Goal: Task Accomplishment & Management: Complete application form

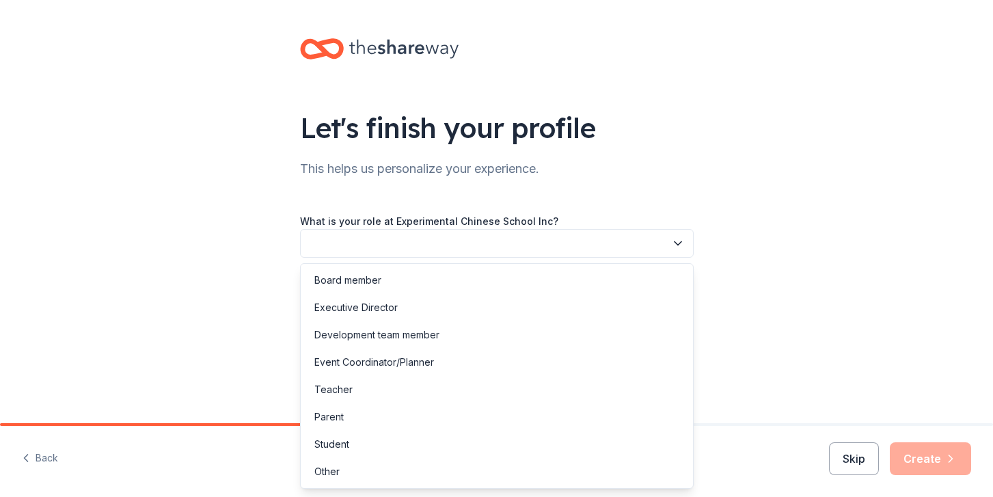
click at [425, 233] on button "button" at bounding box center [497, 243] width 394 height 29
click at [409, 279] on div "Board member" at bounding box center [497, 280] width 387 height 27
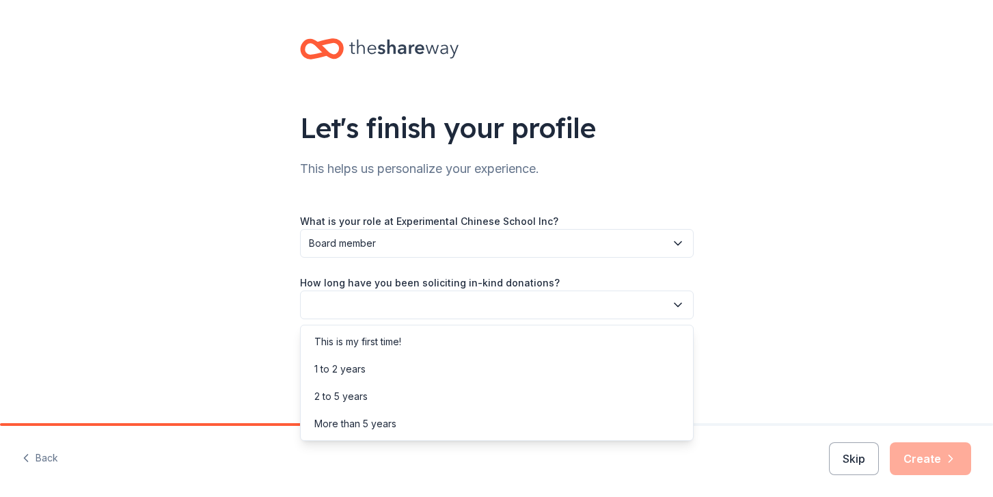
click at [408, 300] on button "button" at bounding box center [497, 305] width 394 height 29
click at [398, 363] on div "1 to 2 years" at bounding box center [497, 369] width 387 height 27
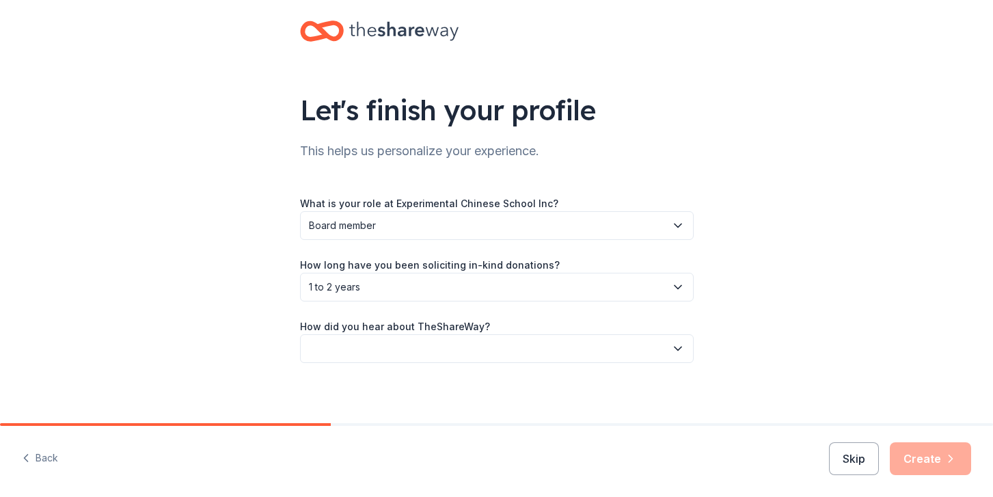
scroll to position [23, 0]
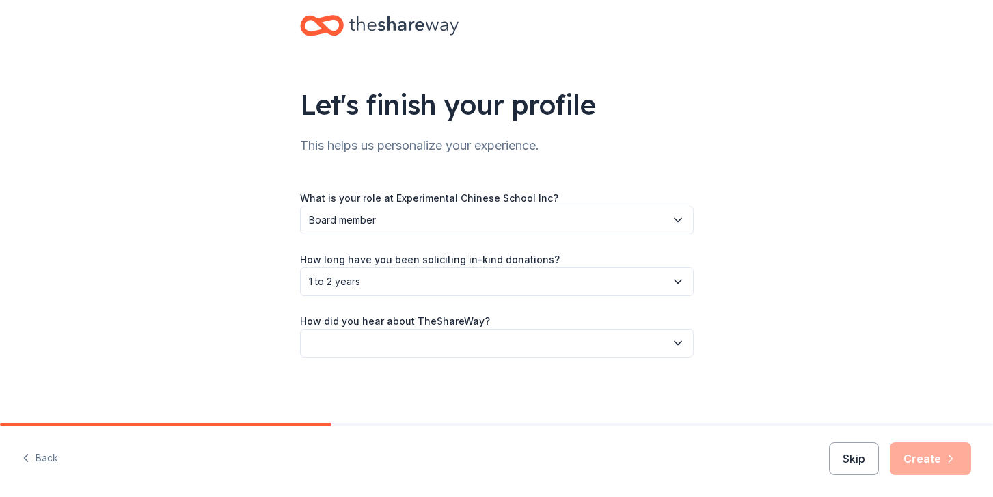
click at [398, 345] on button "button" at bounding box center [497, 343] width 394 height 29
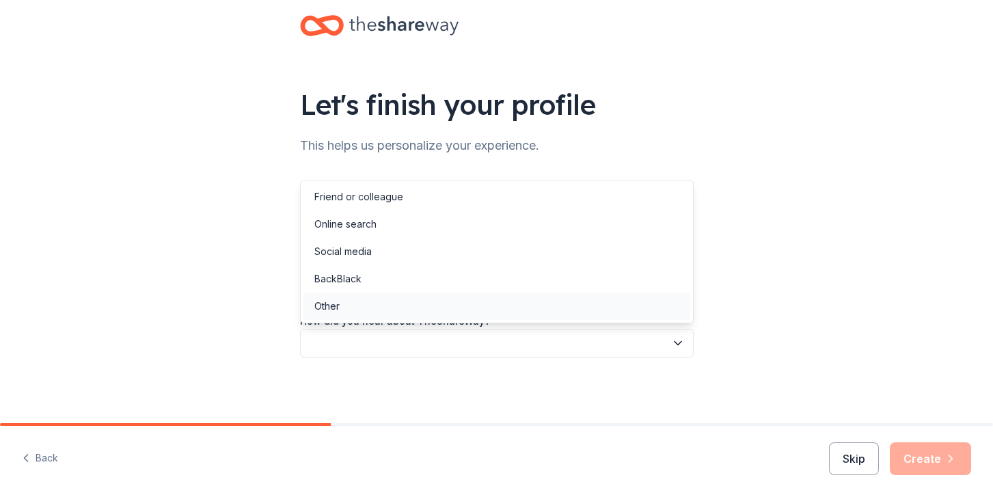
click at [368, 316] on div "Other" at bounding box center [497, 306] width 387 height 27
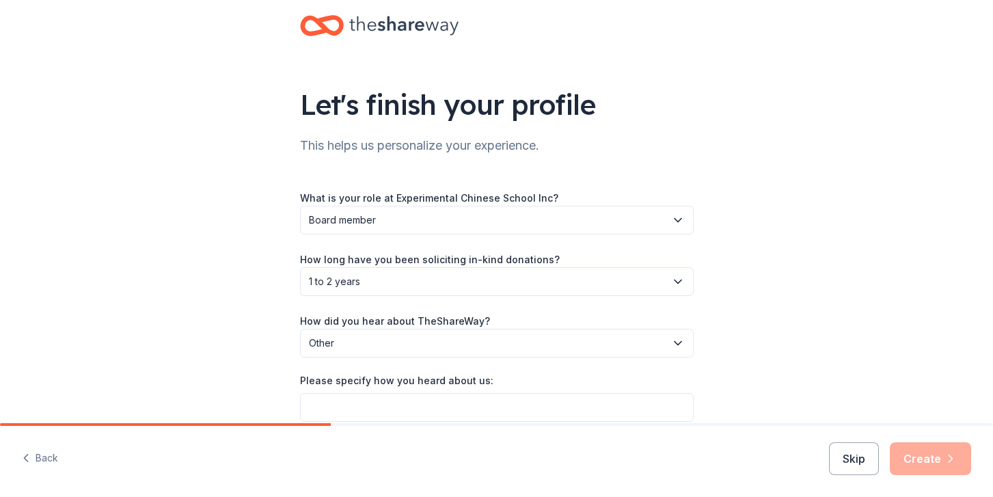
scroll to position [87, 0]
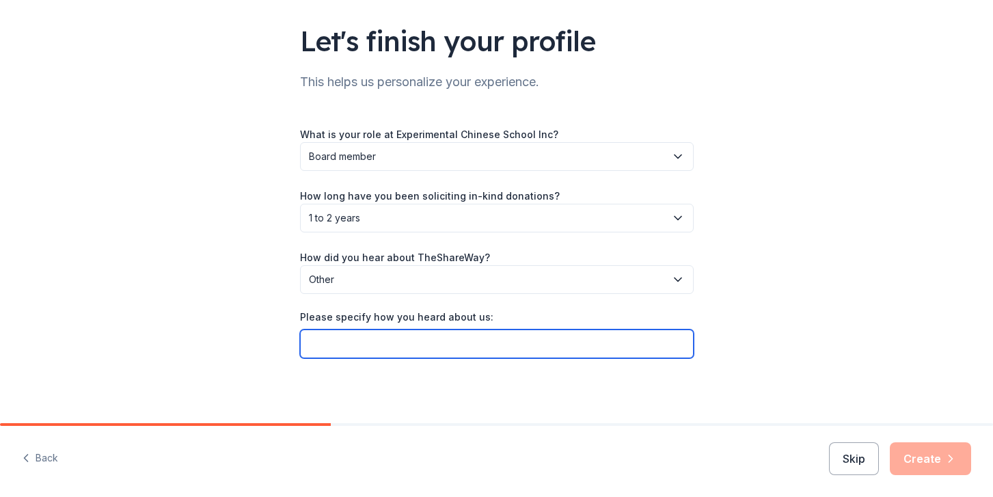
click at [370, 336] on input "Please specify how you heard about us:" at bounding box center [497, 344] width 394 height 29
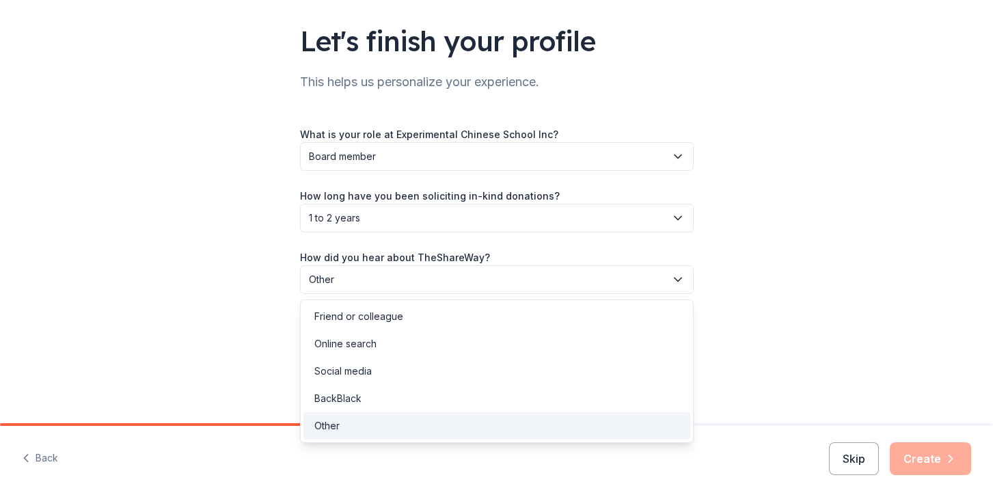
click at [470, 284] on span "Other" at bounding box center [487, 279] width 357 height 16
click at [427, 343] on div "Online search" at bounding box center [497, 343] width 387 height 27
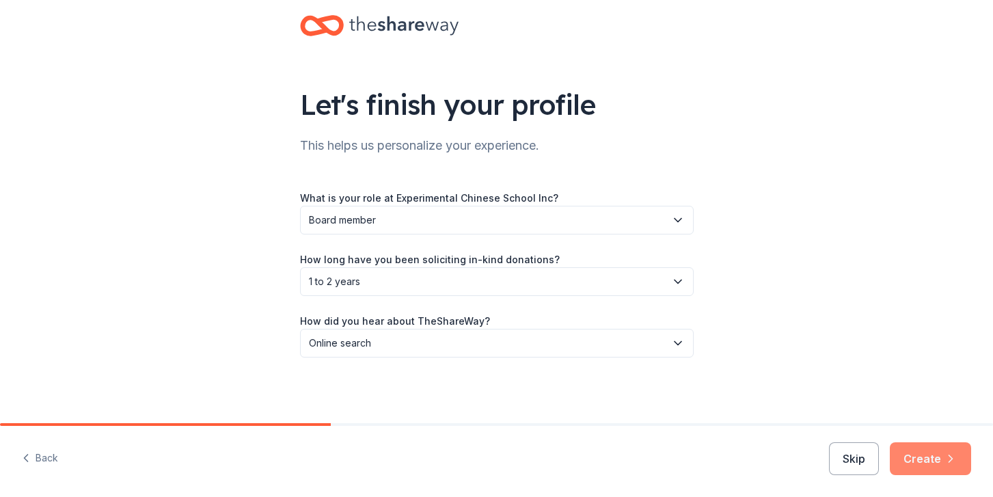
click at [924, 470] on button "Create" at bounding box center [930, 458] width 81 height 33
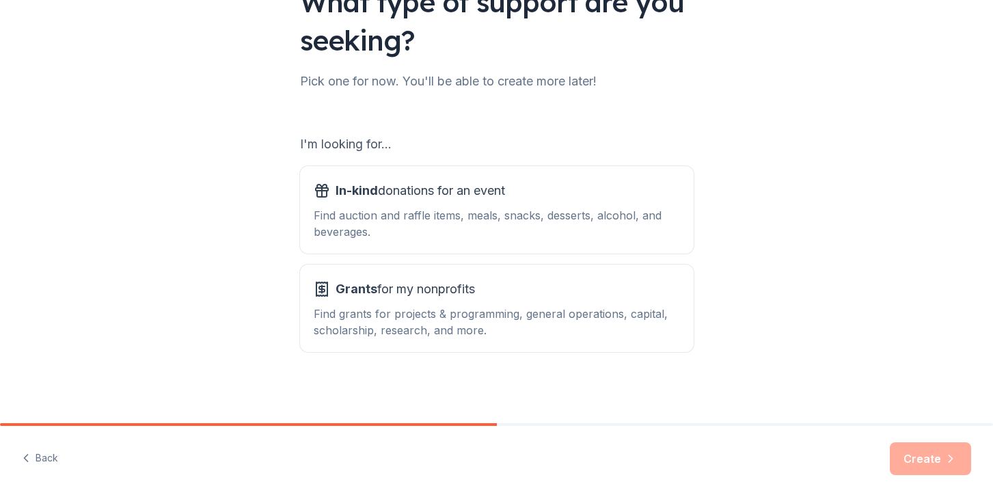
scroll to position [129, 0]
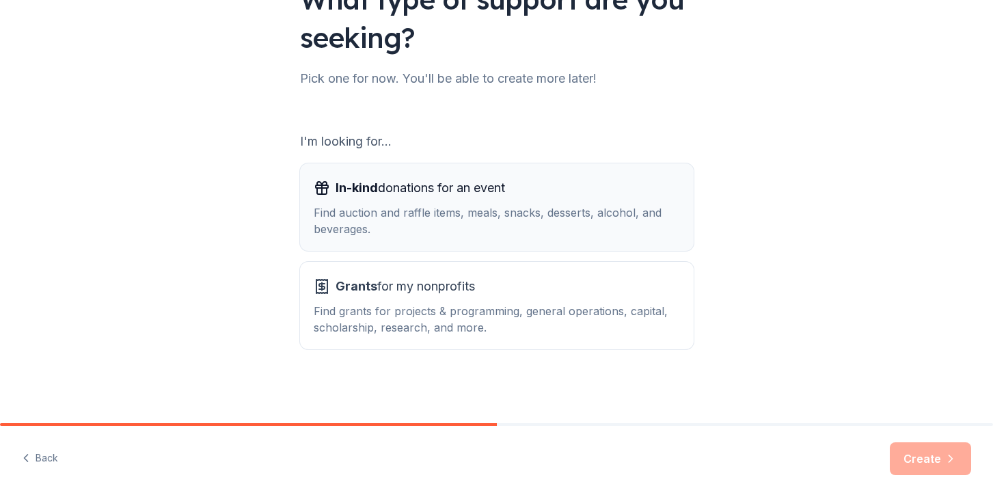
click at [505, 197] on span "In-kind donations for an event" at bounding box center [421, 188] width 170 height 22
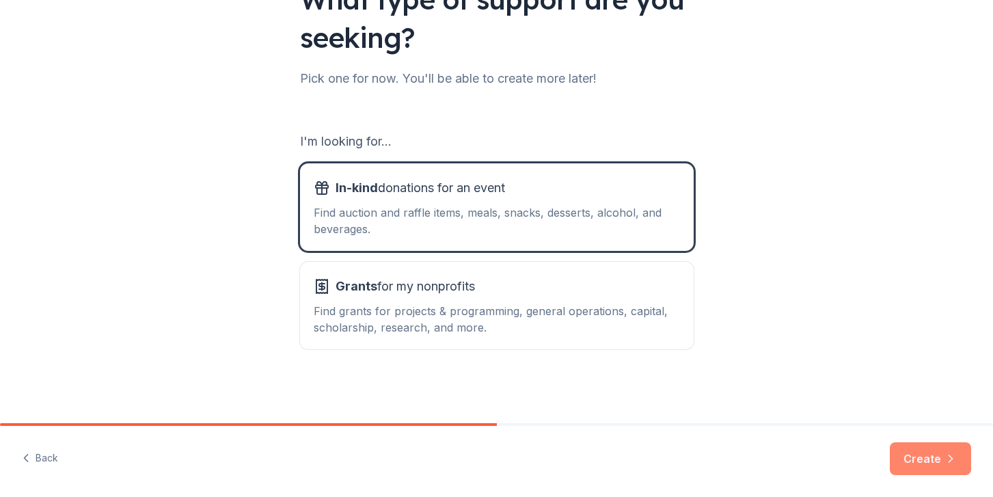
click at [931, 463] on button "Create" at bounding box center [930, 458] width 81 height 33
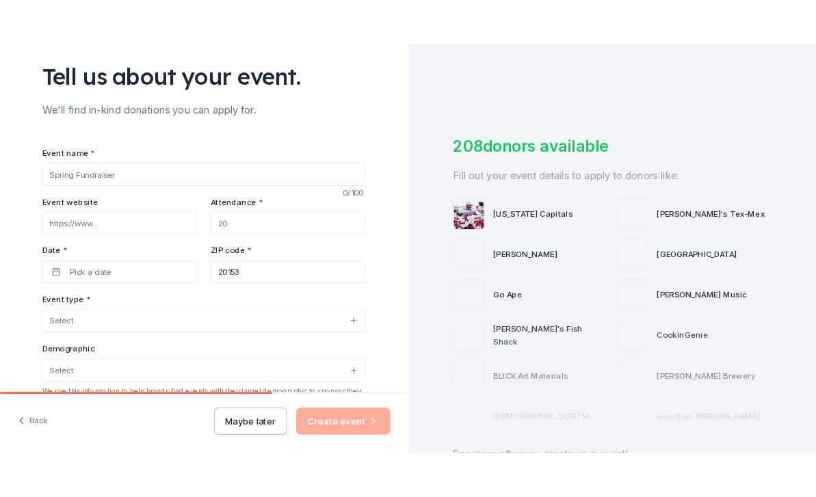
scroll to position [91, 0]
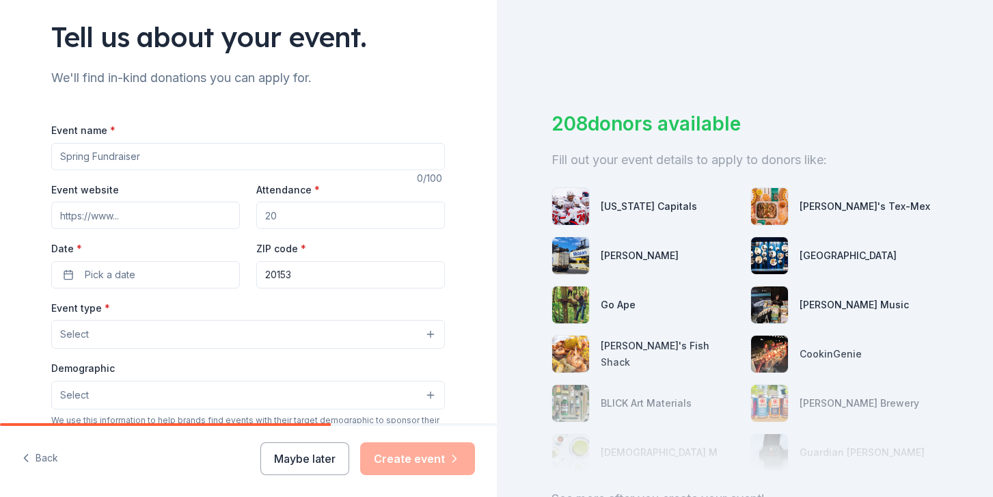
click at [202, 157] on input "Event name *" at bounding box center [248, 156] width 394 height 27
type input "ECS Fall Festival"
click at [193, 213] on input "Event website" at bounding box center [145, 215] width 189 height 27
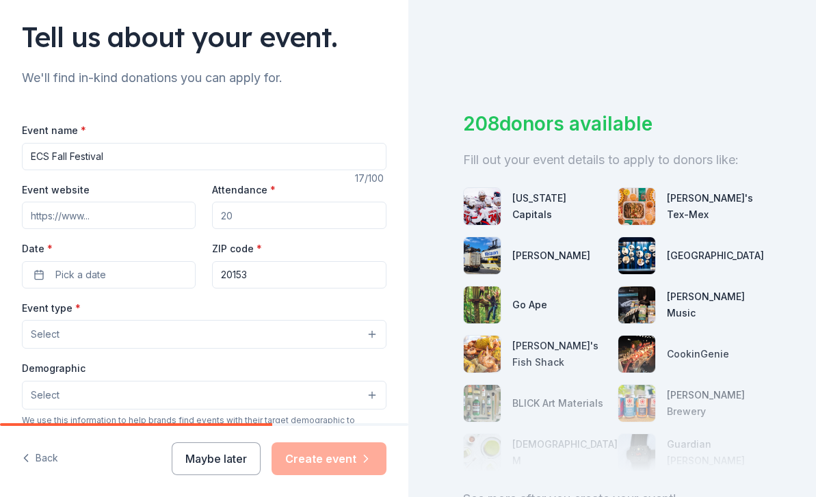
paste input "https://www.nvaecs.org"
type input "https://www.nvaecs.org"
click at [297, 213] on input "Attendance *" at bounding box center [299, 215] width 174 height 27
type input "450"
click at [129, 273] on button "Pick a date" at bounding box center [109, 274] width 174 height 27
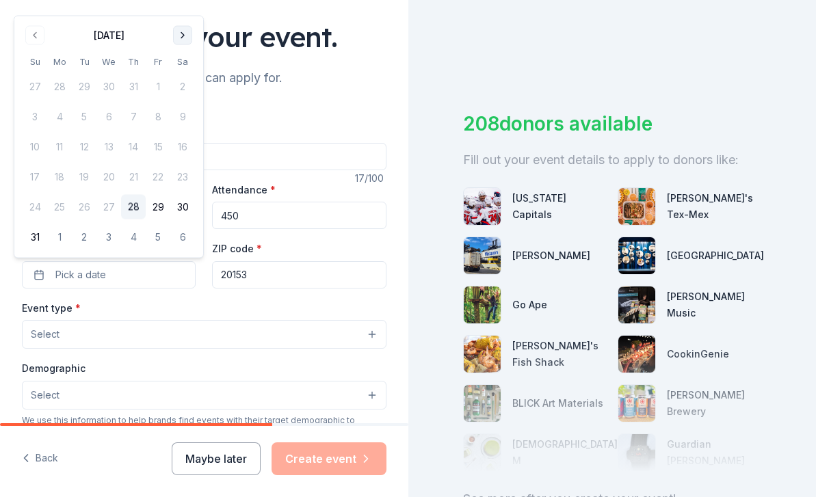
click at [173, 37] on button "Go to next month" at bounding box center [182, 35] width 19 height 19
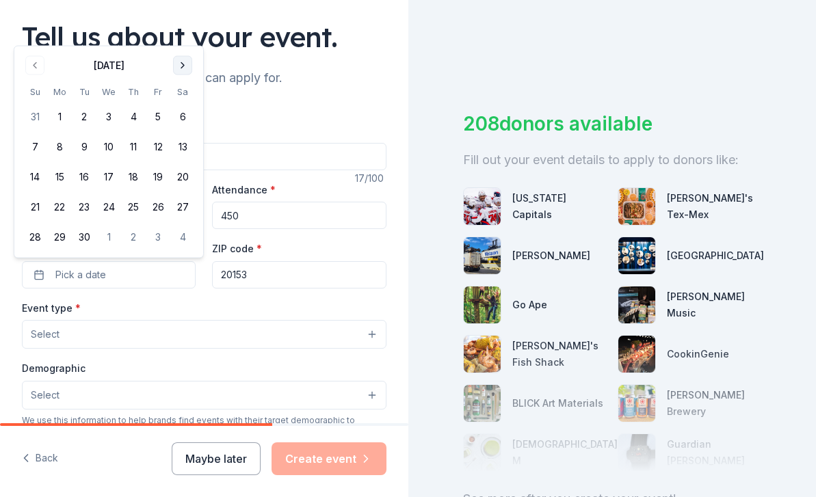
click at [181, 63] on button "Go to next month" at bounding box center [182, 65] width 19 height 19
click at [38, 232] on button "26" at bounding box center [35, 237] width 25 height 25
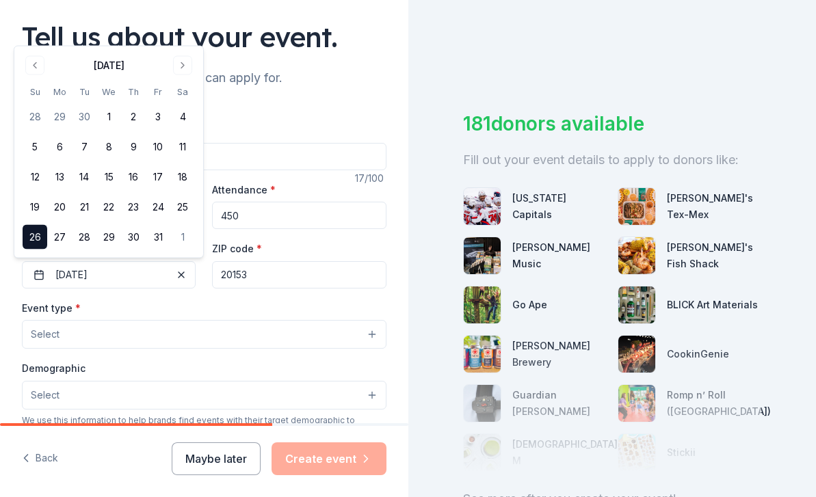
click at [235, 315] on div "Event type * Select" at bounding box center [204, 324] width 364 height 50
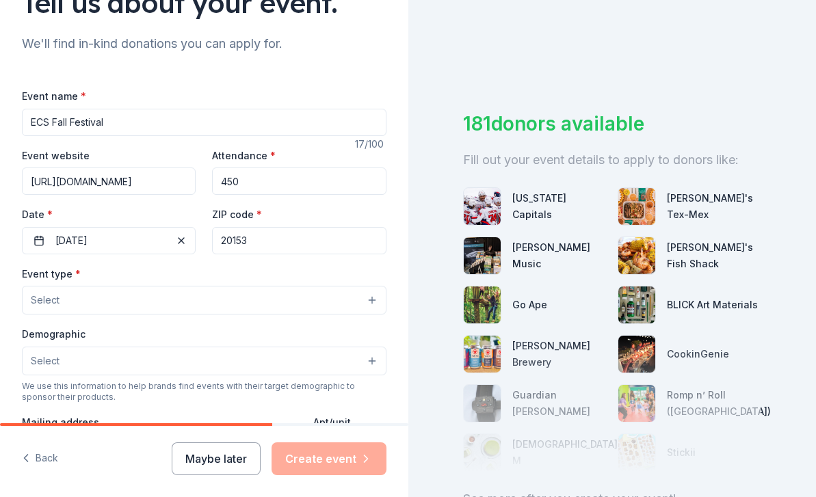
scroll to position [129, 0]
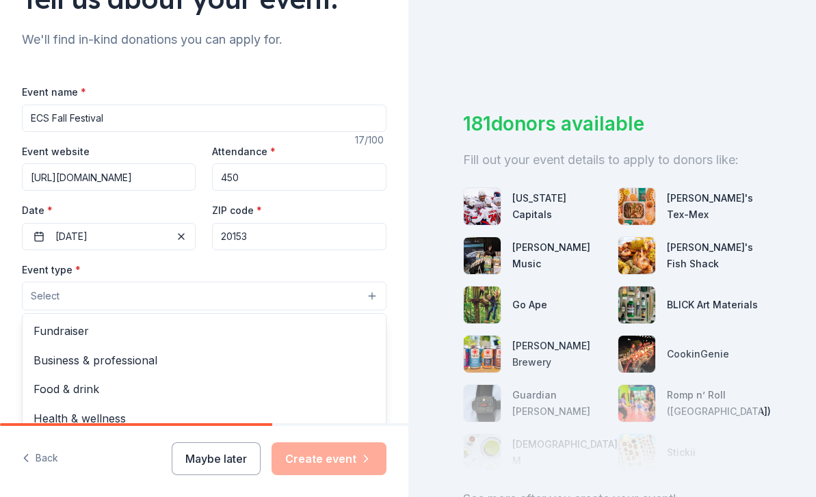
click at [213, 296] on button "Select" at bounding box center [204, 296] width 364 height 29
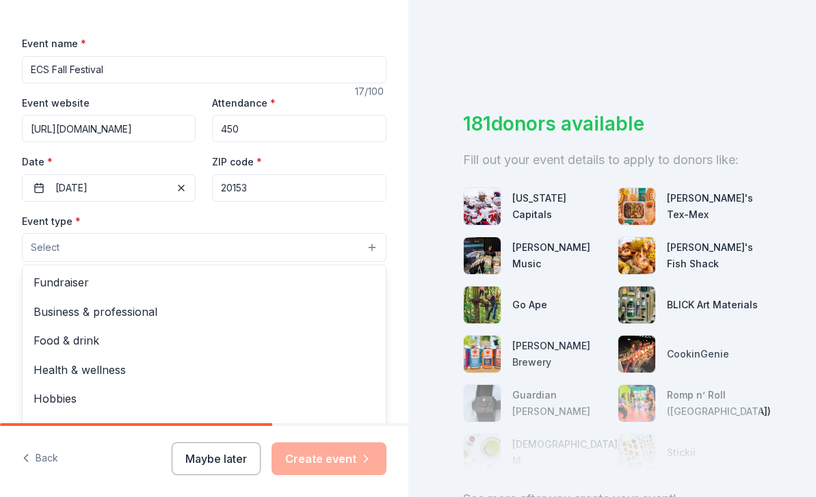
scroll to position [176, 0]
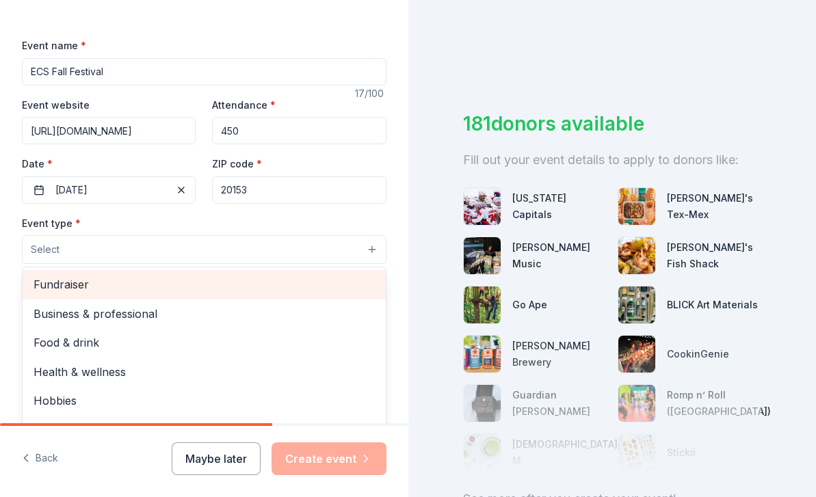
click at [208, 288] on span "Fundraiser" at bounding box center [204, 285] width 341 height 18
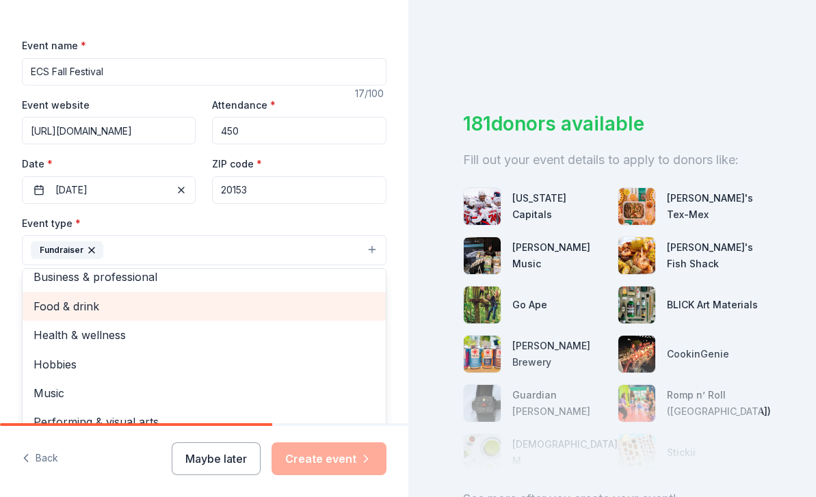
scroll to position [16, 0]
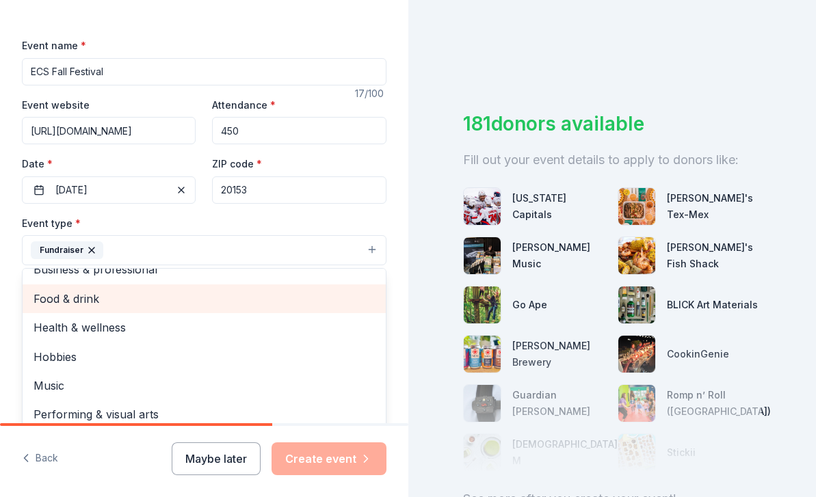
click at [206, 298] on span "Food & drink" at bounding box center [204, 299] width 341 height 18
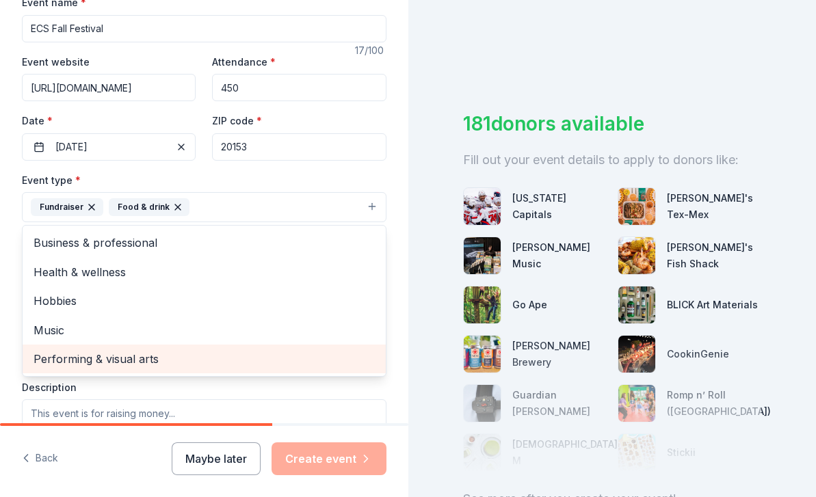
scroll to position [219, 0]
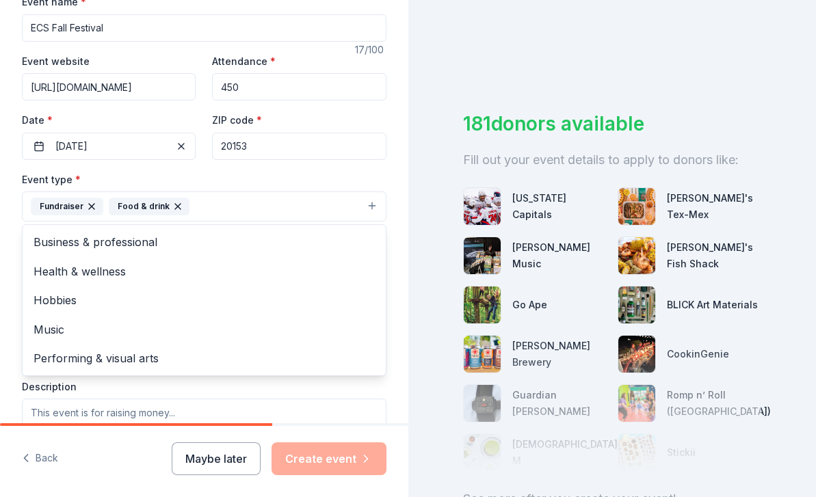
click at [397, 325] on div "Tell us about your event. We'll find in-kind donations you can apply for. Event…" at bounding box center [204, 236] width 408 height 911
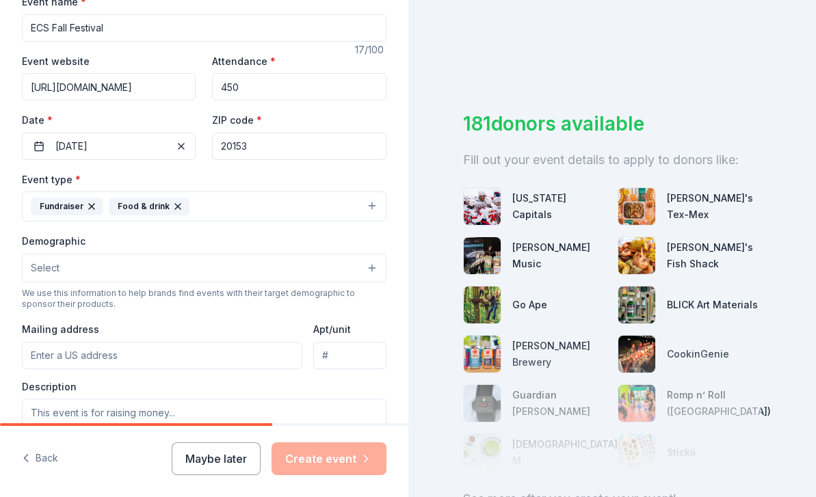
click at [203, 269] on button "Select" at bounding box center [204, 268] width 364 height 29
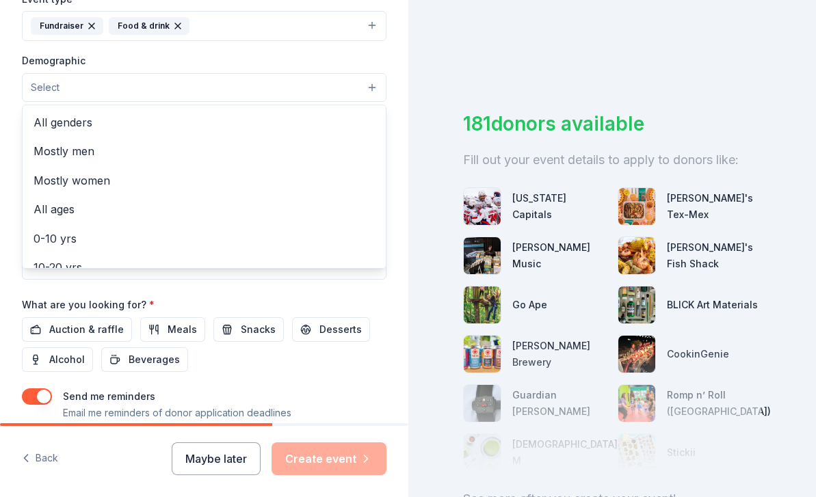
scroll to position [404, 0]
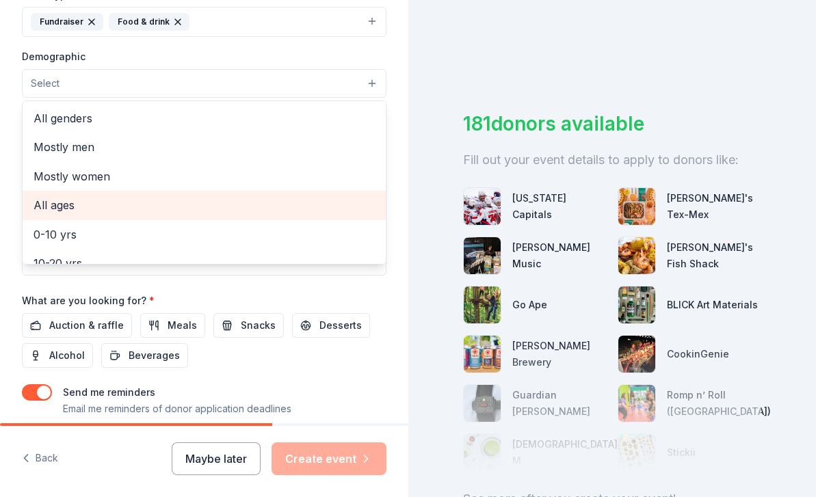
click at [98, 204] on span "All ages" at bounding box center [204, 205] width 341 height 18
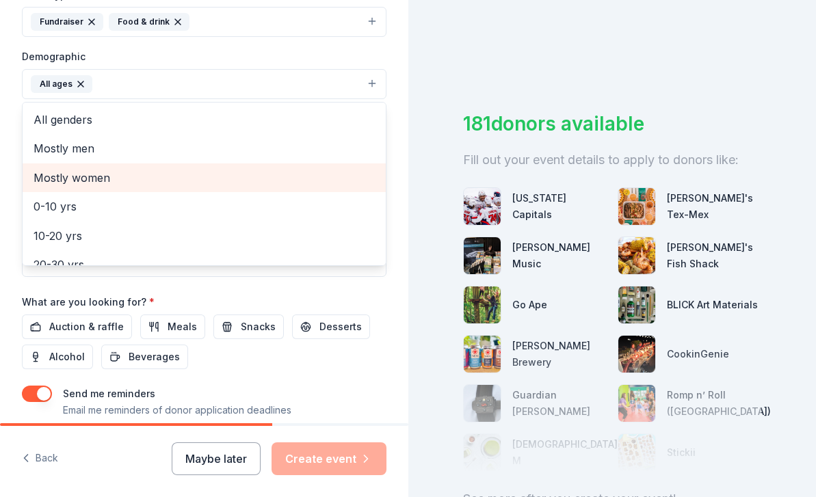
click at [194, 183] on span "Mostly women" at bounding box center [204, 178] width 341 height 18
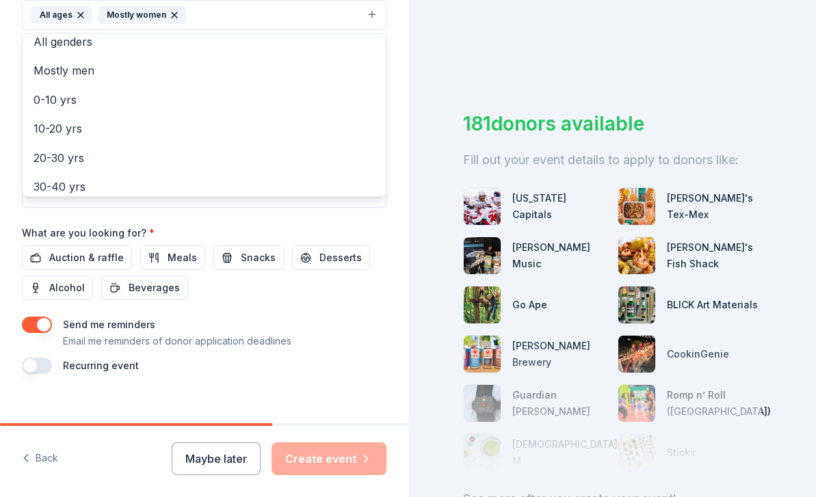
scroll to position [0, 0]
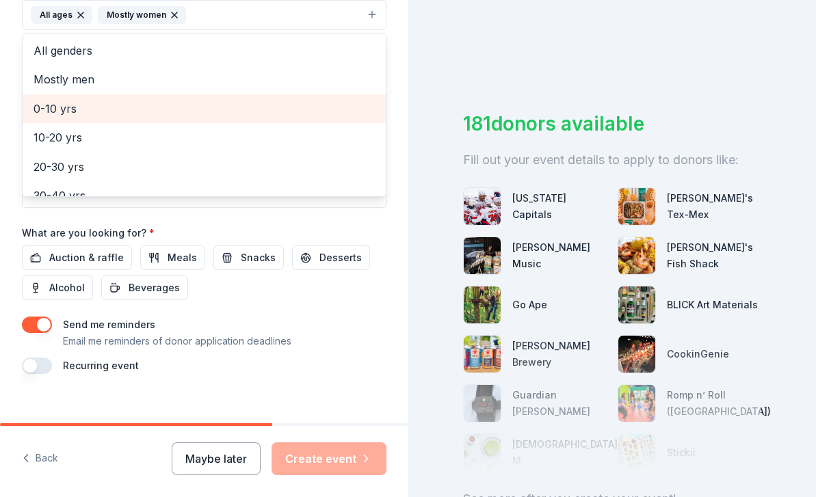
click at [135, 107] on span "0-10 yrs" at bounding box center [204, 109] width 341 height 18
click at [126, 111] on span "10-20 yrs" at bounding box center [204, 109] width 341 height 18
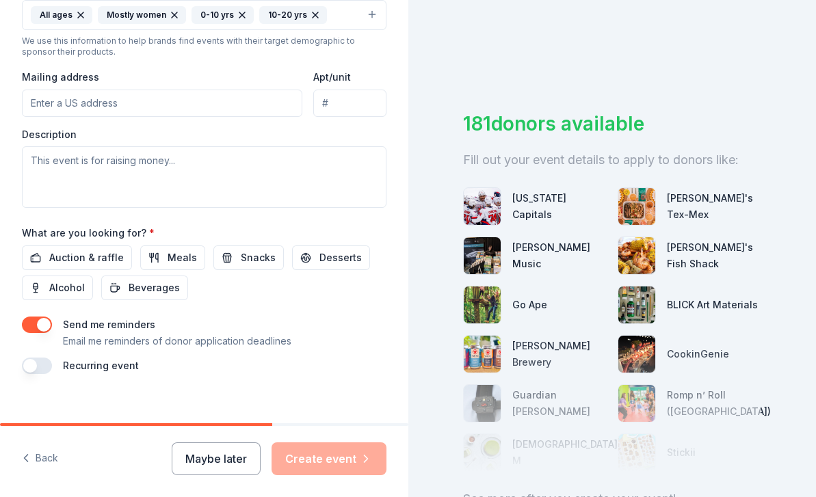
click at [150, 103] on input "Mailing address" at bounding box center [162, 103] width 280 height 27
type input "P. O. Box 220401"
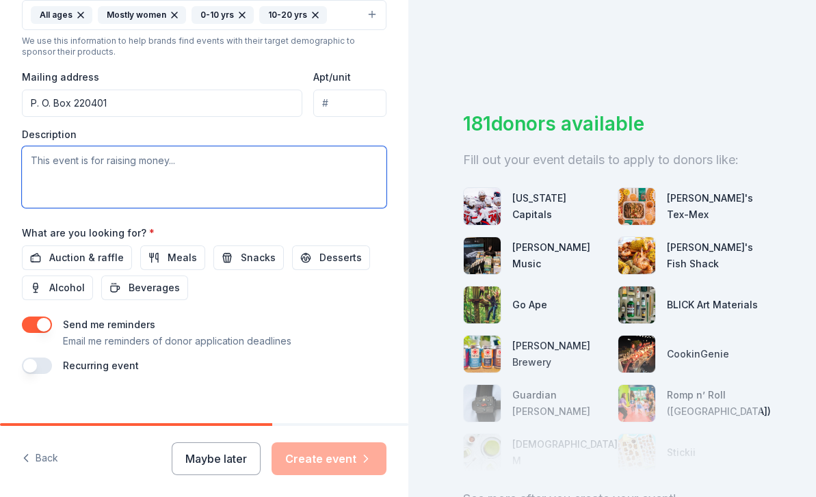
click at [278, 174] on textarea at bounding box center [204, 177] width 364 height 62
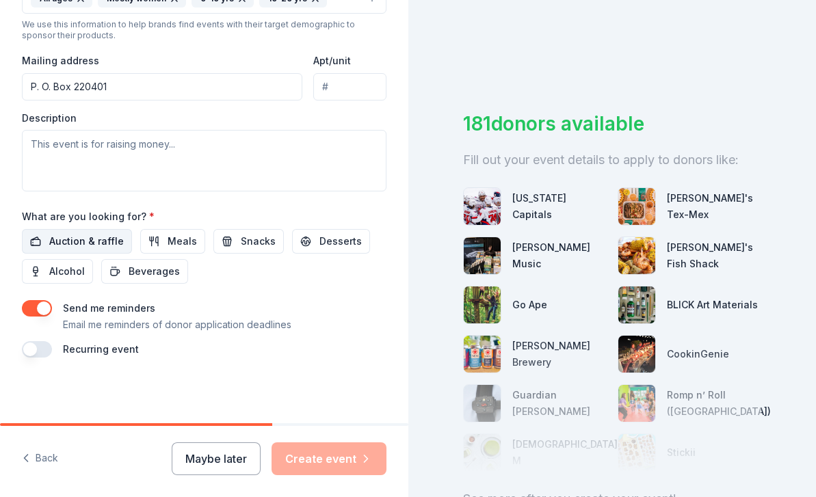
click at [108, 235] on span "Auction & raffle" at bounding box center [86, 241] width 75 height 16
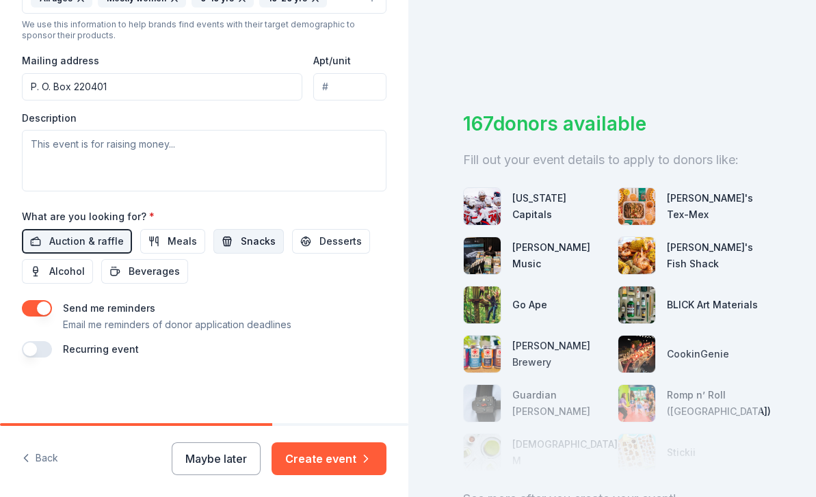
click at [230, 243] on button "Snacks" at bounding box center [248, 241] width 70 height 25
click at [310, 238] on button "Desserts" at bounding box center [331, 241] width 78 height 25
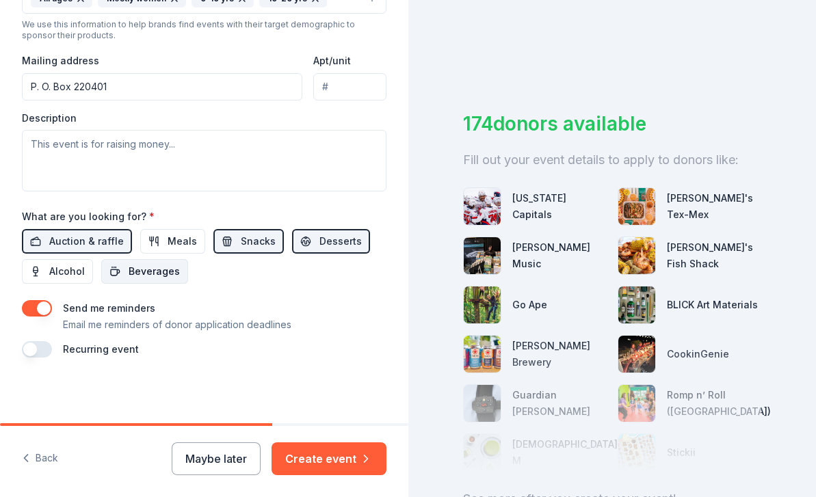
click at [155, 263] on span "Beverages" at bounding box center [154, 271] width 51 height 16
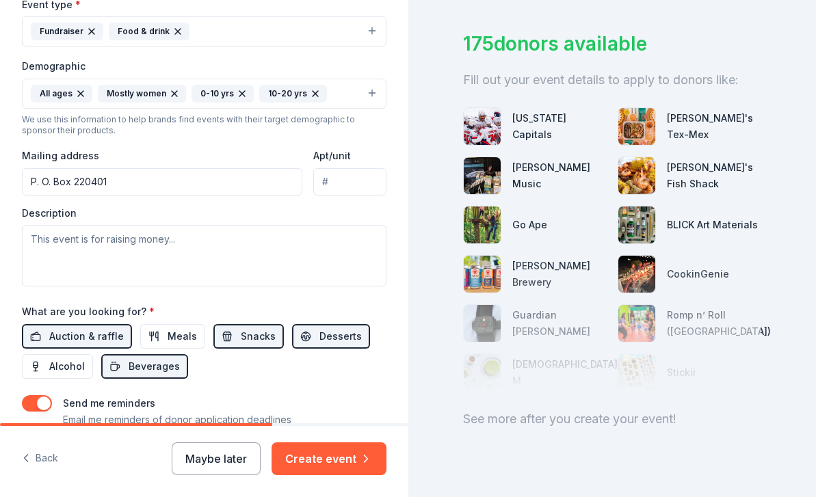
scroll to position [396, 0]
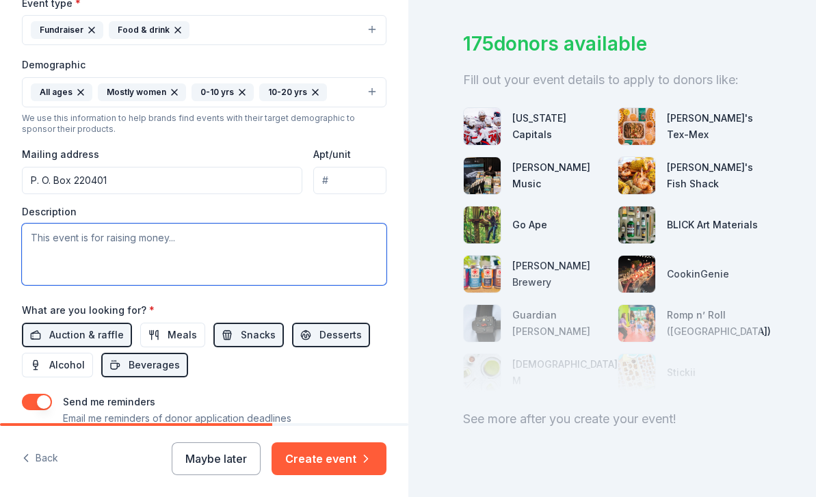
click at [200, 239] on textarea at bounding box center [204, 255] width 364 height 62
paste textarea "Our Fall Festival Fundraiser is our most anticipated community event, bringing …"
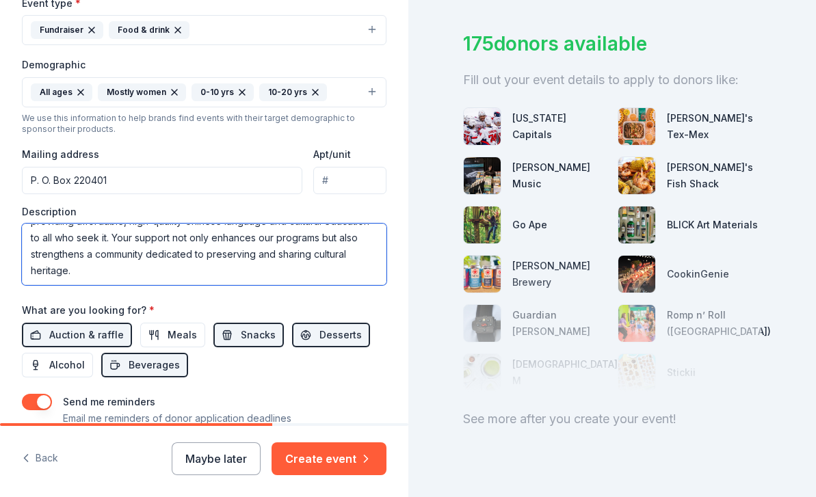
scroll to position [230, 0]
paste textarea "Our dedicated teachers—many of whom are committed parent volunteers—follow a ca…"
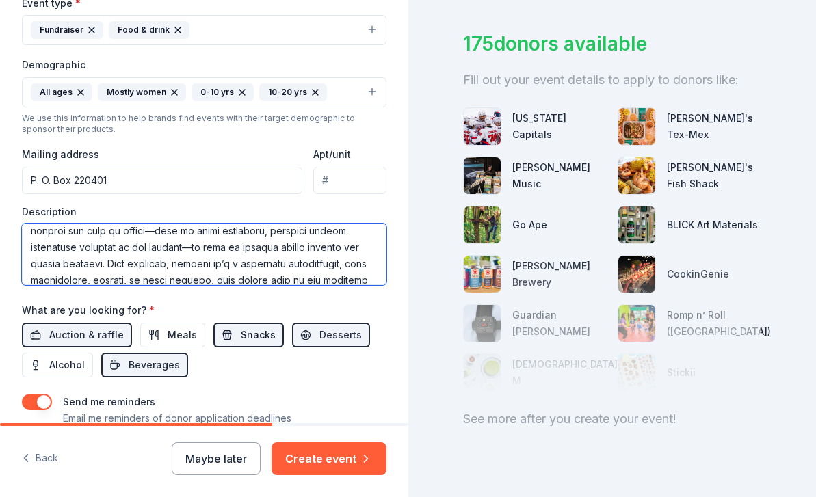
scroll to position [42, 0]
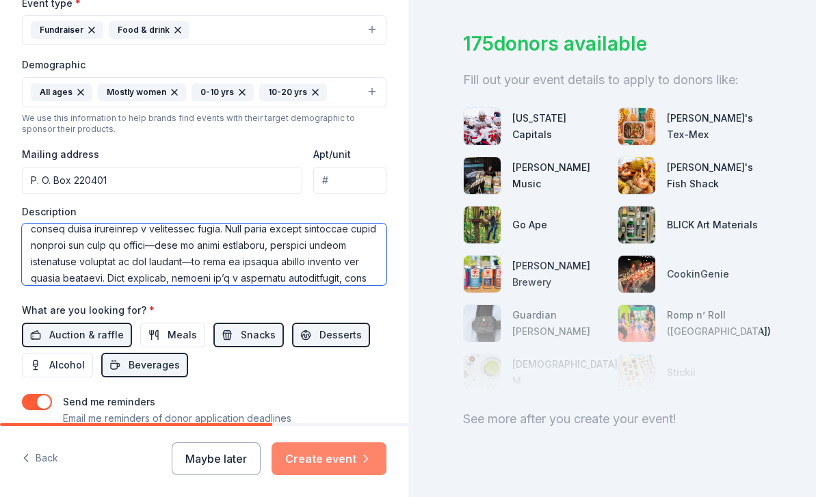
type textarea "Our Fall Festival Fundraiser is our most anticipated community event, bringing …"
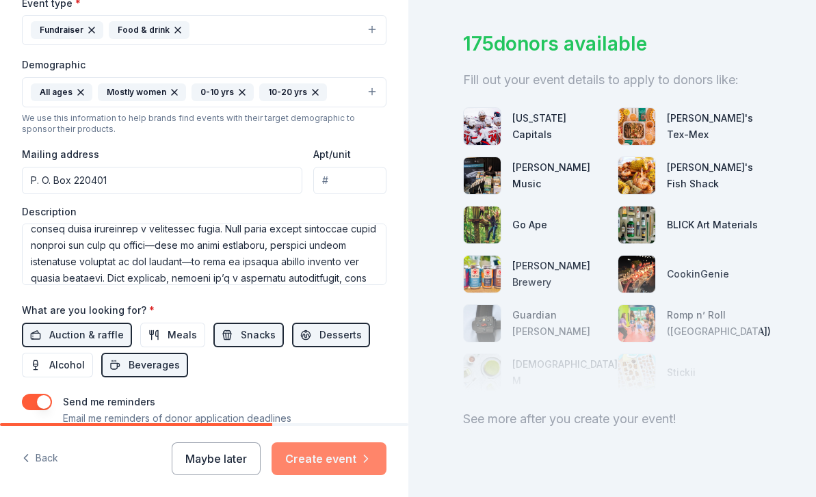
click at [321, 464] on button "Create event" at bounding box center [328, 458] width 115 height 33
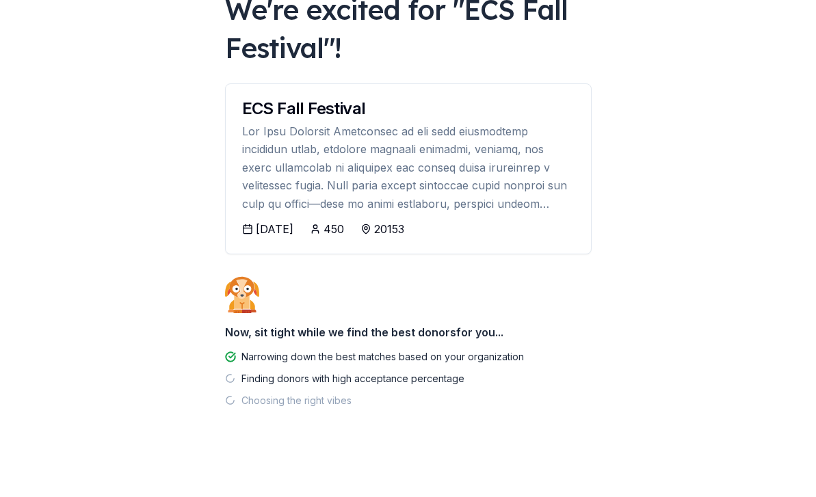
scroll to position [98, 0]
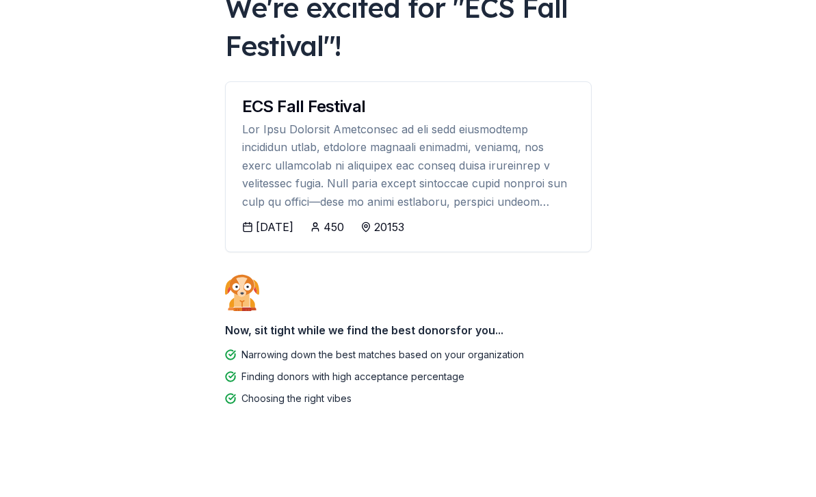
click at [286, 220] on div "10/25/2025" at bounding box center [275, 227] width 38 height 16
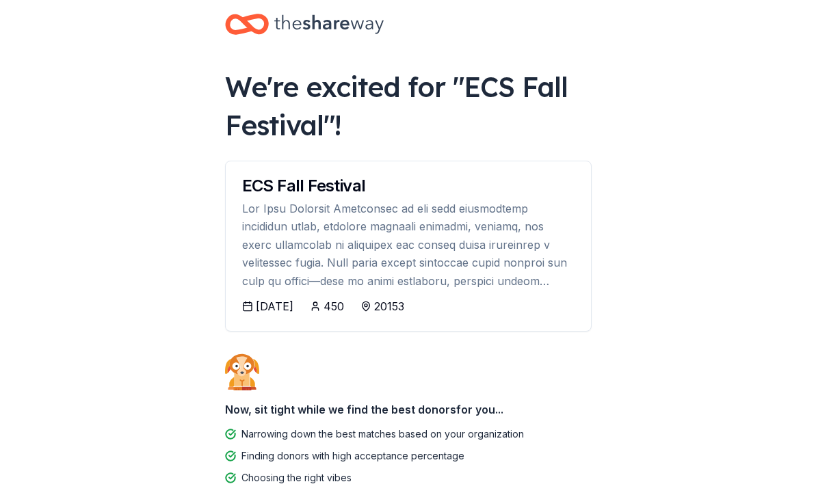
scroll to position [0, 0]
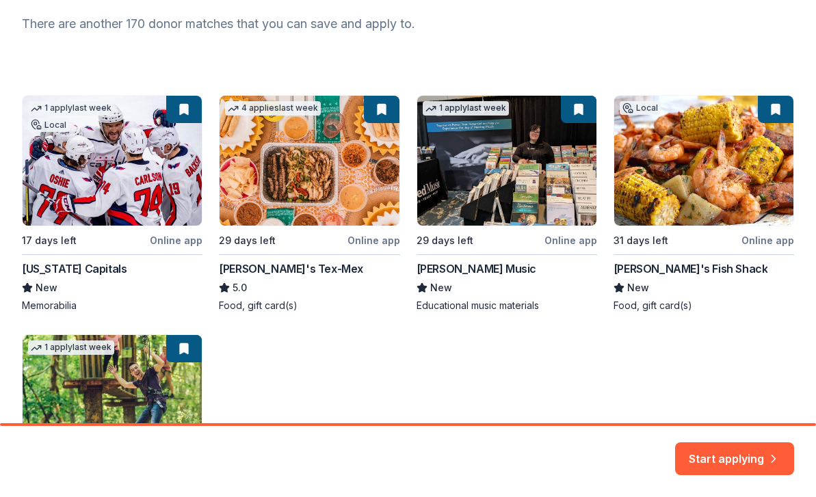
scroll to position [180, 0]
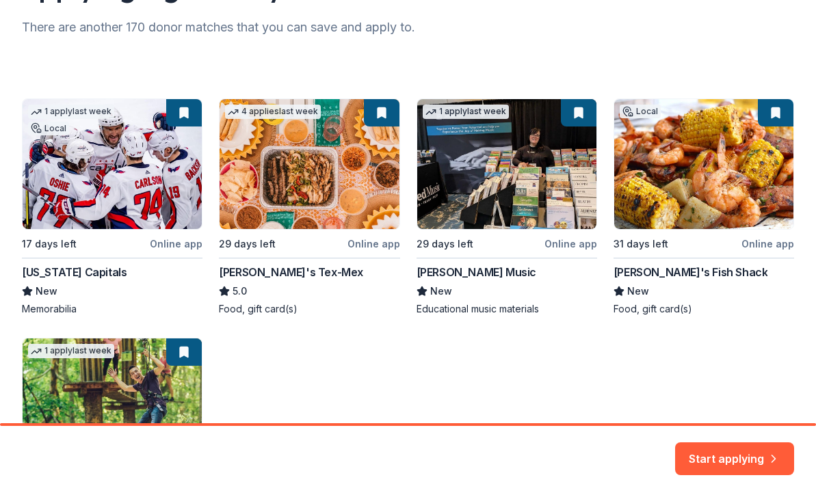
click at [94, 174] on div "1 apply last week Local 17 days left Online app Washington Capitals New Memorab…" at bounding box center [408, 326] width 772 height 457
click at [180, 107] on div "1 apply last week Local 17 days left Online app Washington Capitals New Memorab…" at bounding box center [408, 326] width 772 height 457
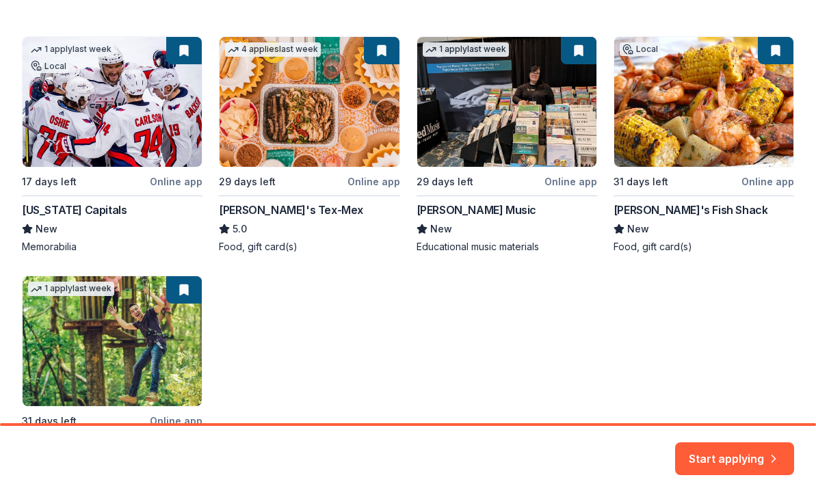
scroll to position [243, 0]
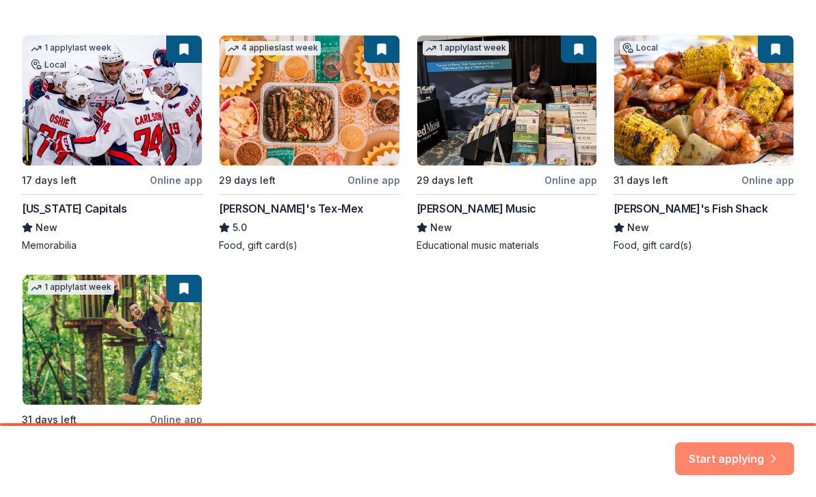
click at [727, 453] on button "Start applying" at bounding box center [734, 450] width 119 height 33
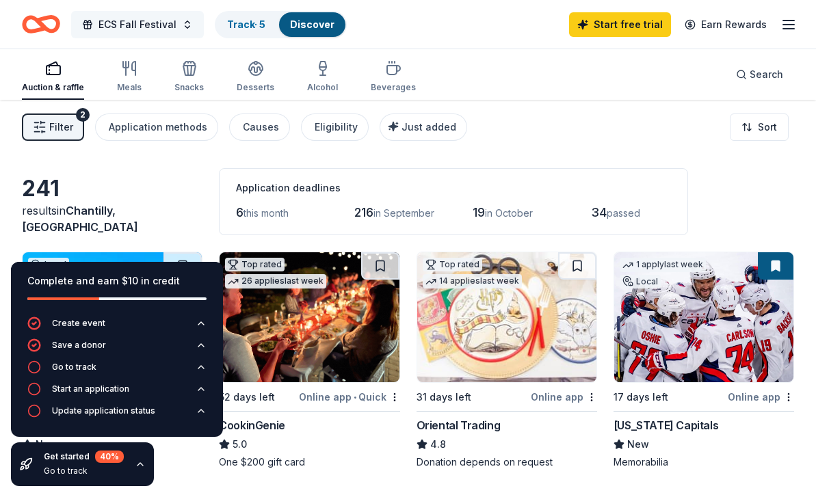
click at [153, 23] on span "ECS Fall Festival" at bounding box center [137, 24] width 78 height 16
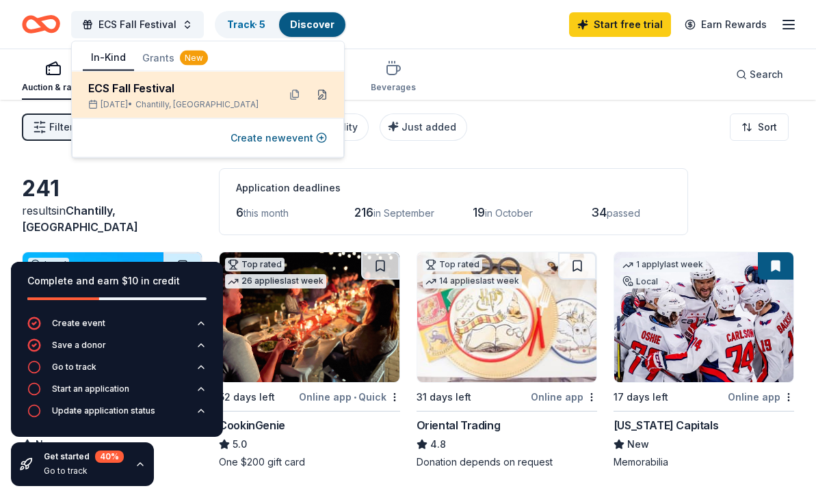
click at [323, 94] on button at bounding box center [322, 95] width 22 height 22
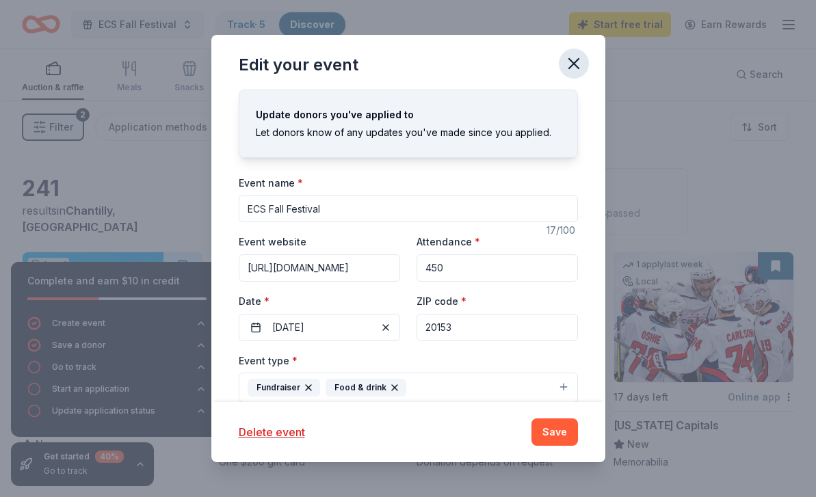
click at [574, 60] on icon "button" at bounding box center [573, 63] width 19 height 19
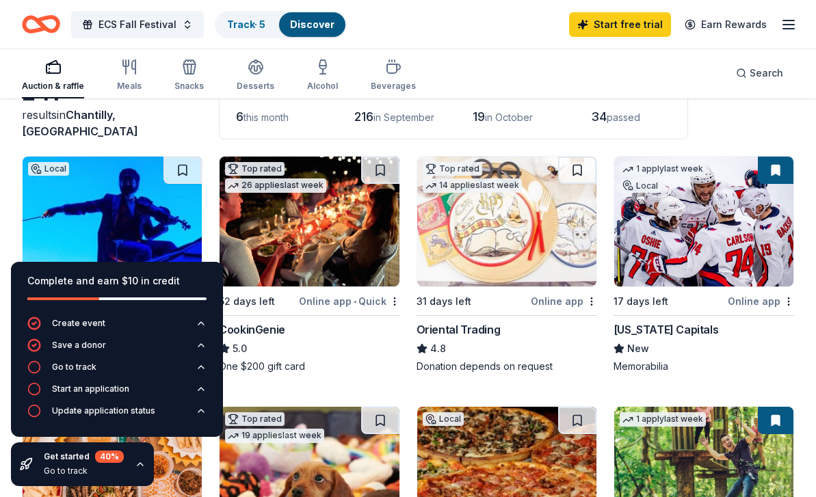
scroll to position [96, 0]
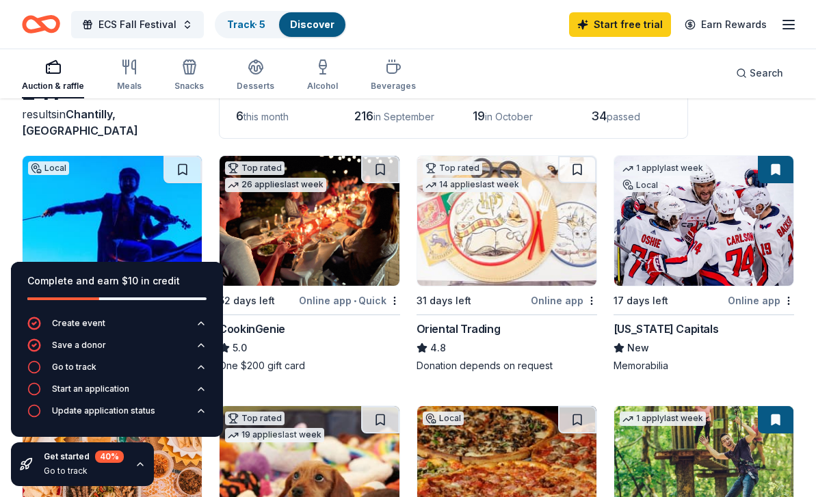
click at [513, 265] on img at bounding box center [506, 221] width 179 height 130
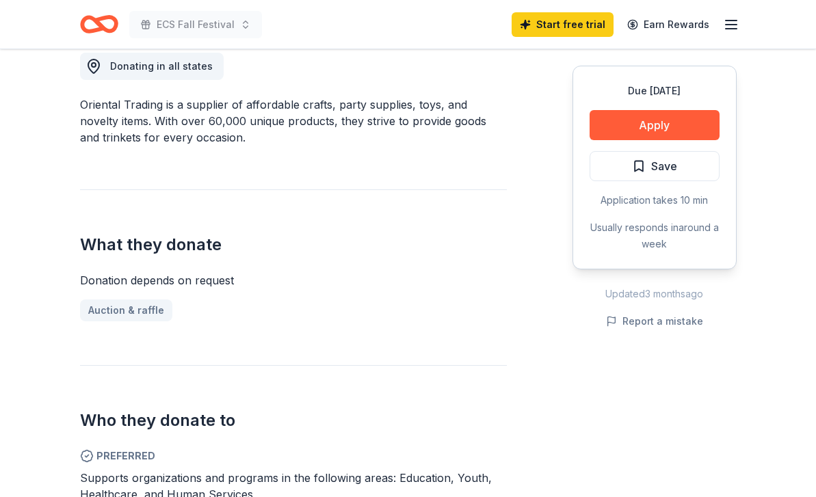
scroll to position [399, 0]
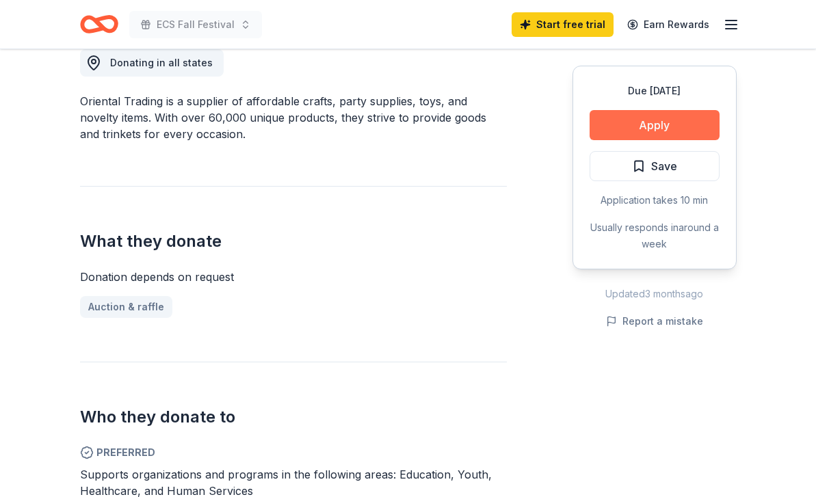
click at [664, 126] on button "Apply" at bounding box center [654, 125] width 130 height 30
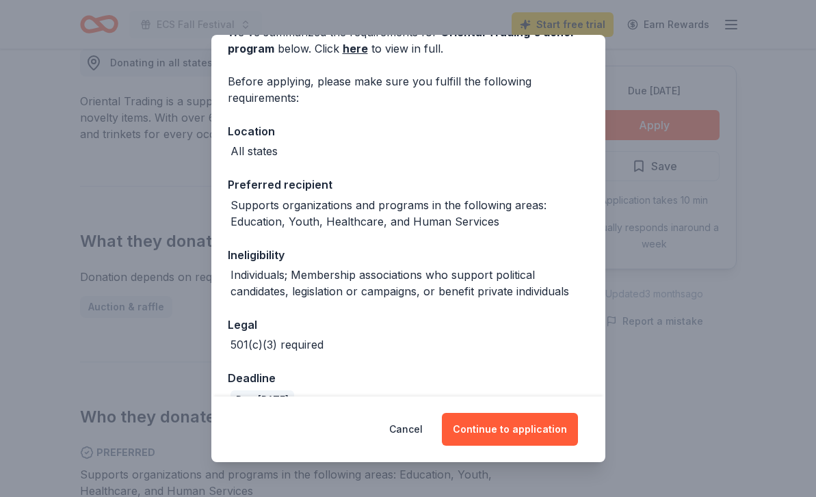
scroll to position [106, 0]
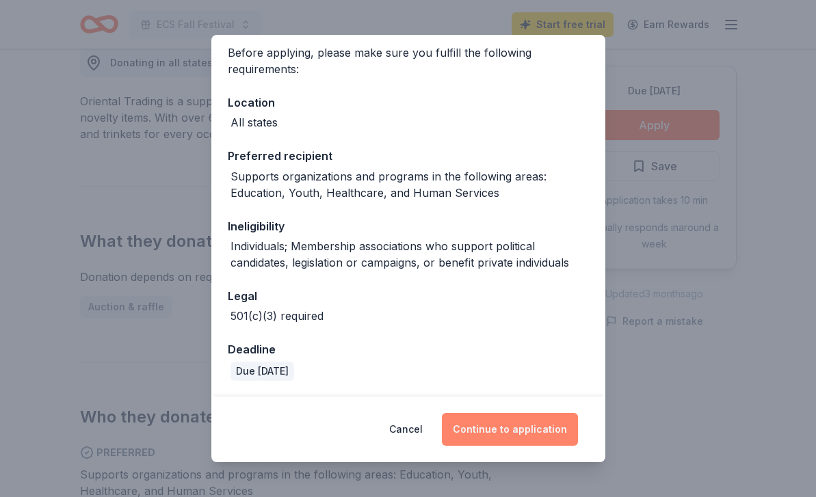
click at [489, 430] on button "Continue to application" at bounding box center [510, 429] width 136 height 33
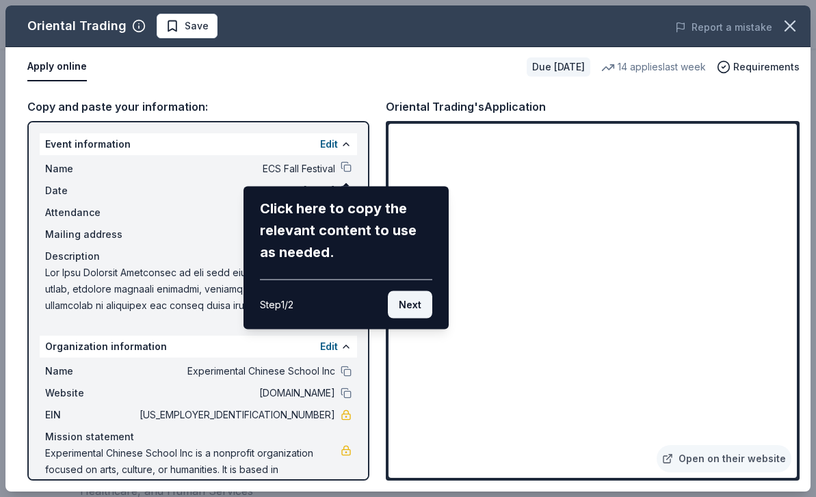
click at [417, 305] on button "Next" at bounding box center [410, 304] width 44 height 27
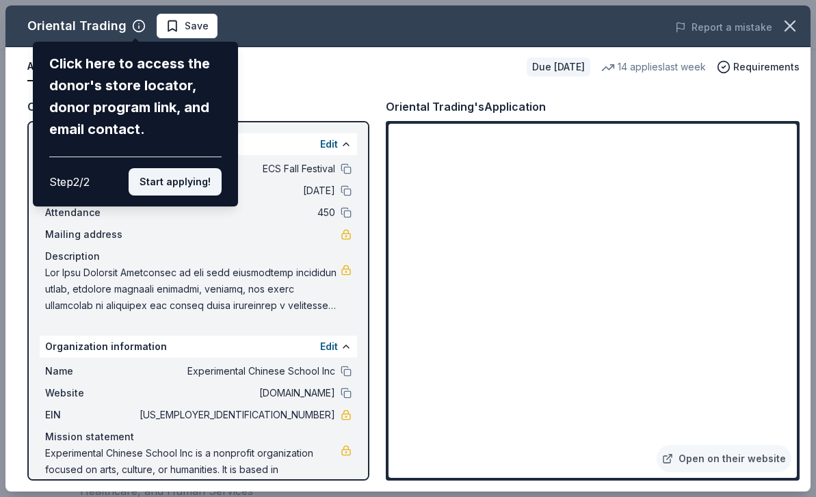
click at [198, 181] on button "Start applying!" at bounding box center [175, 181] width 93 height 27
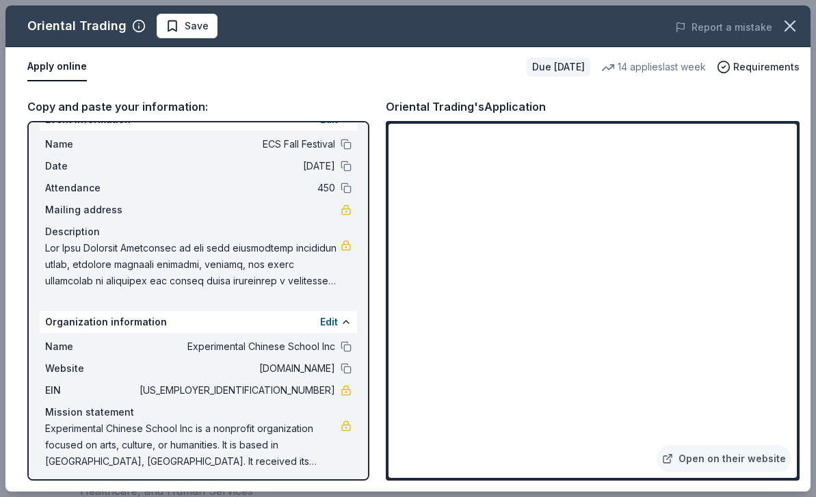
scroll to position [31, 0]
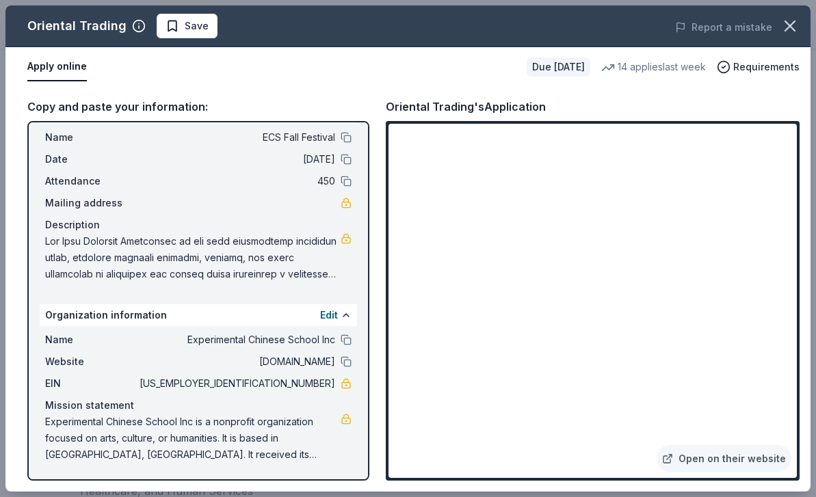
click at [57, 69] on button "Apply online" at bounding box center [56, 67] width 59 height 29
click at [347, 135] on button at bounding box center [345, 137] width 11 height 11
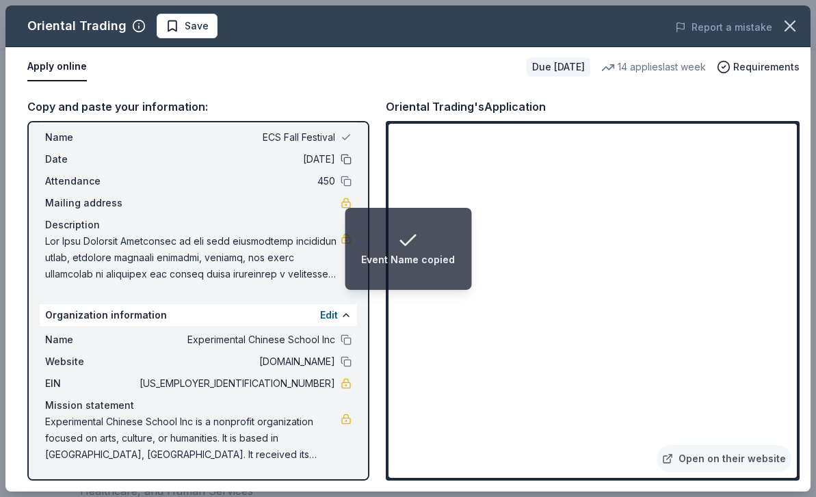
click at [345, 159] on button at bounding box center [345, 159] width 11 height 11
click at [346, 183] on button at bounding box center [345, 181] width 11 height 11
click at [345, 343] on button at bounding box center [345, 339] width 11 height 11
click at [347, 360] on button at bounding box center [345, 361] width 11 height 11
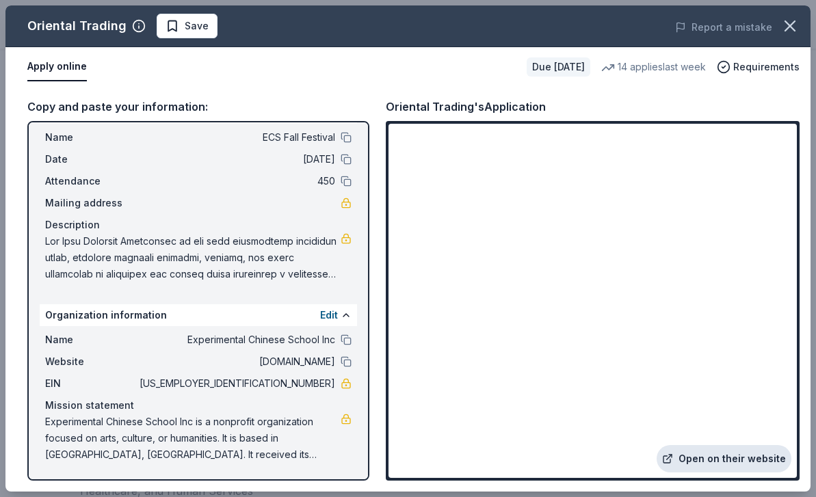
click at [761, 460] on link "Open on their website" at bounding box center [723, 458] width 135 height 27
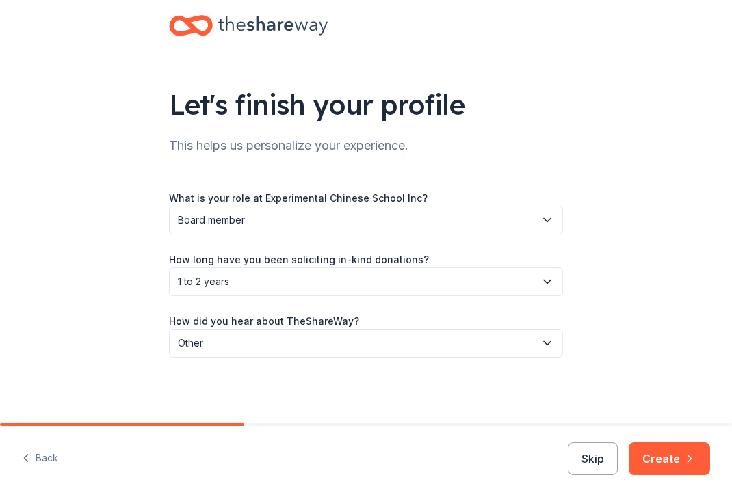
scroll to position [23, 0]
click at [597, 467] on button "Skip" at bounding box center [592, 458] width 50 height 33
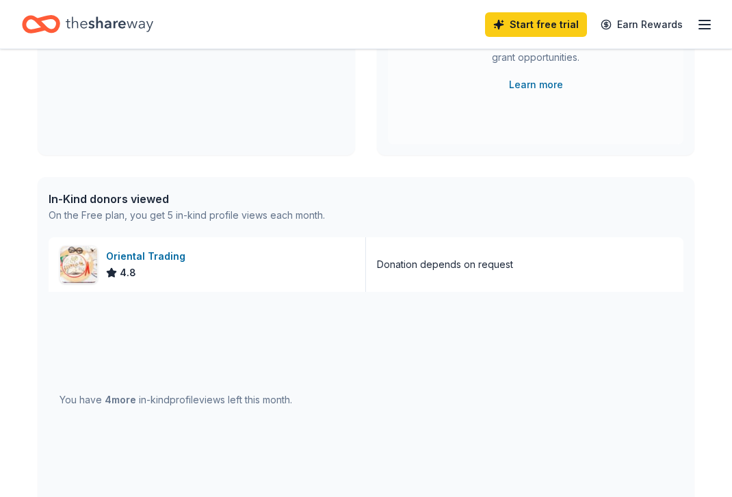
scroll to position [243, 0]
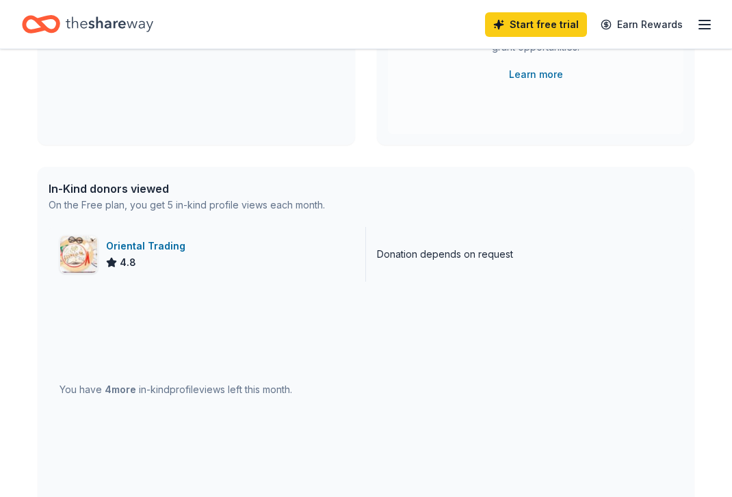
click at [168, 246] on div "Oriental Trading" at bounding box center [148, 246] width 85 height 16
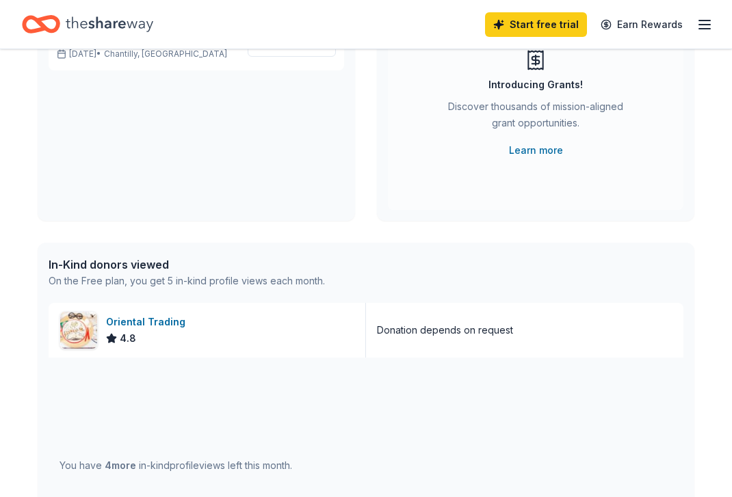
scroll to position [0, 0]
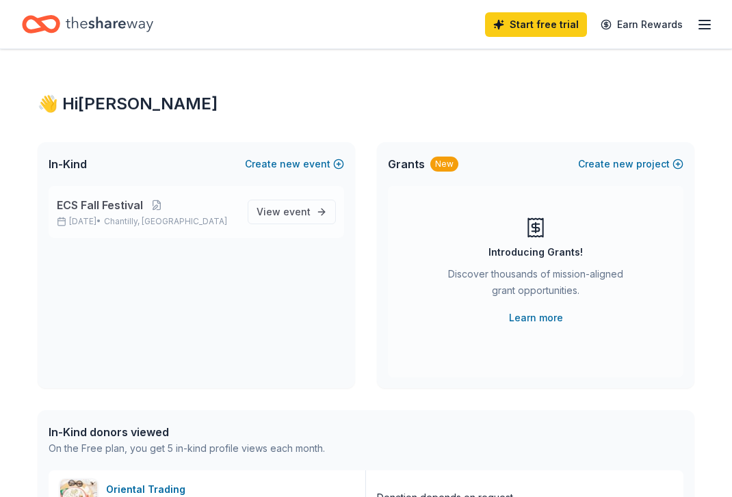
click at [120, 206] on span "ECS Fall Festival" at bounding box center [100, 205] width 86 height 16
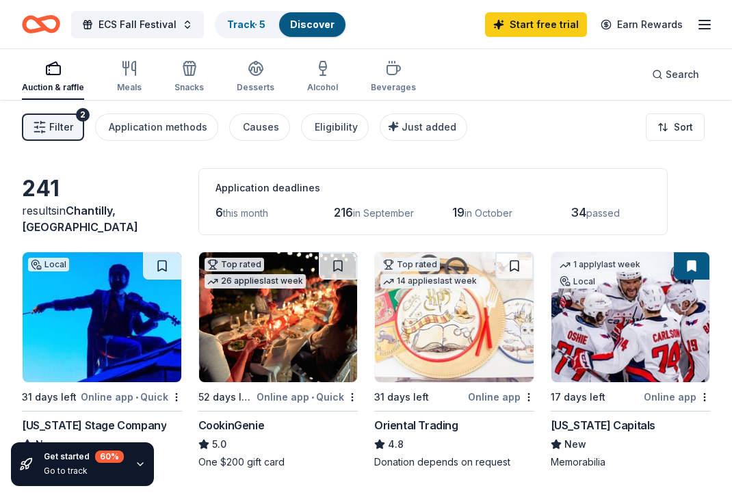
click at [59, 123] on span "Filter" at bounding box center [61, 127] width 24 height 16
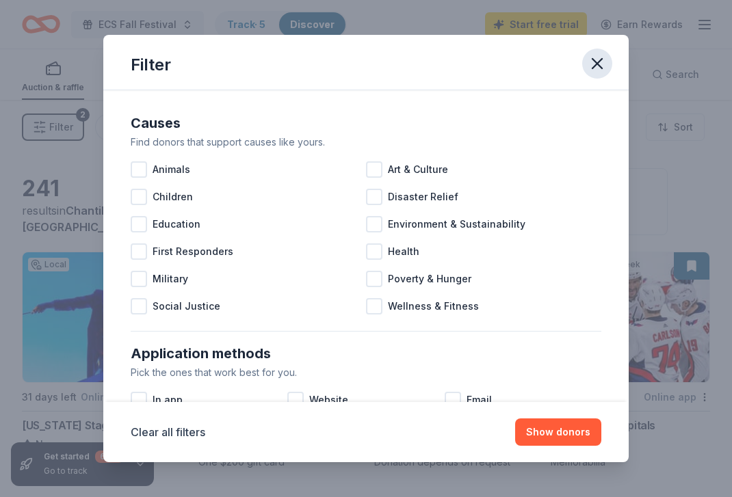
click at [590, 59] on icon "button" at bounding box center [596, 63] width 19 height 19
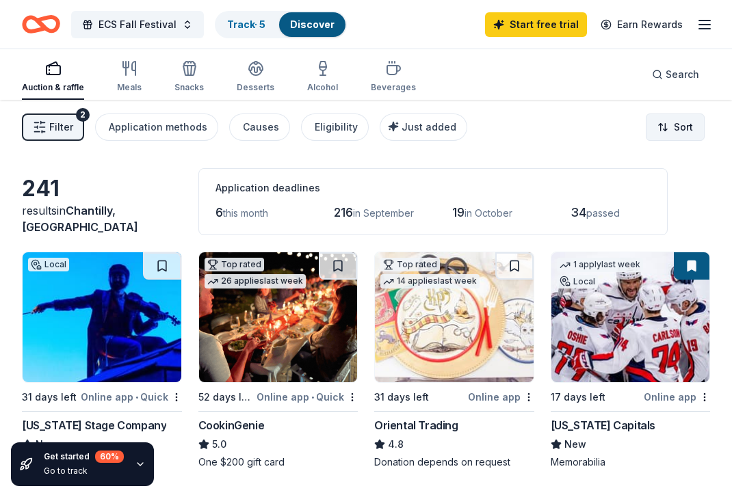
click at [678, 128] on html "ECS Fall Festival Track · 5 Discover Start free trial Earn Rewards Auction & ra…" at bounding box center [366, 248] width 732 height 497
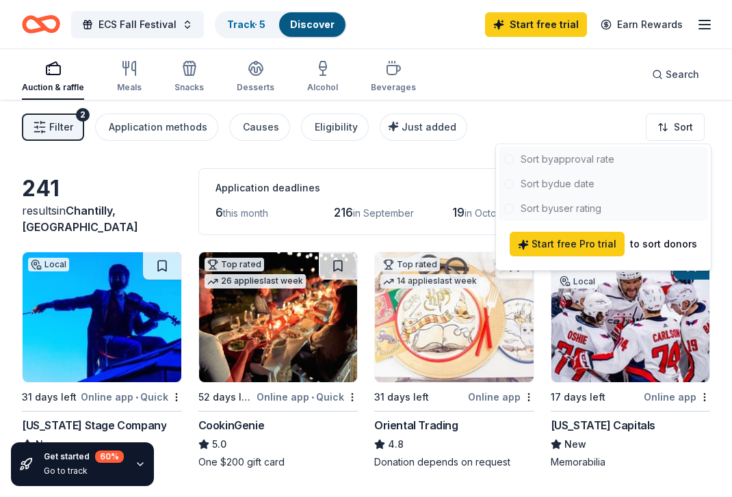
click at [604, 161] on div at bounding box center [602, 184] width 209 height 74
click at [589, 158] on div at bounding box center [602, 184] width 209 height 74
click at [575, 124] on html "ECS Fall Festival Track · 5 Discover Start free trial Earn Rewards Auction & ra…" at bounding box center [366, 248] width 732 height 497
click at [663, 119] on html "ECS Fall Festival Track · 5 Discover Start free trial Earn Rewards Auction & ra…" at bounding box center [366, 248] width 732 height 497
click at [552, 126] on html "ECS Fall Festival Track · 5 Discover Start free trial Earn Rewards Auction & ra…" at bounding box center [366, 248] width 732 height 497
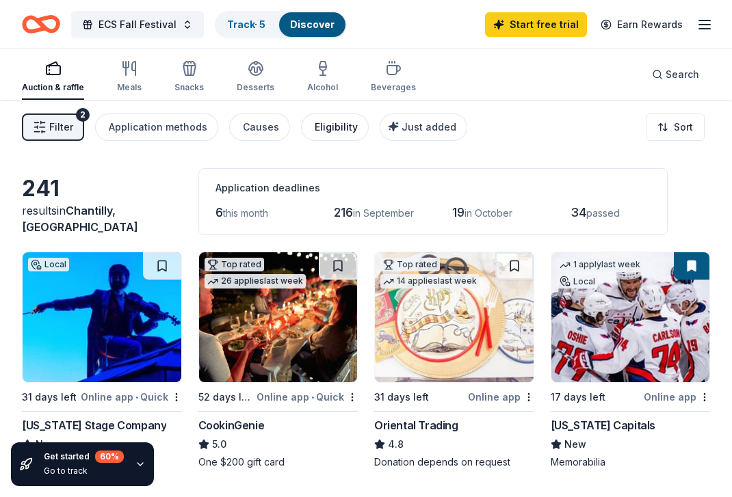
click at [319, 128] on div "Eligibility" at bounding box center [336, 127] width 43 height 16
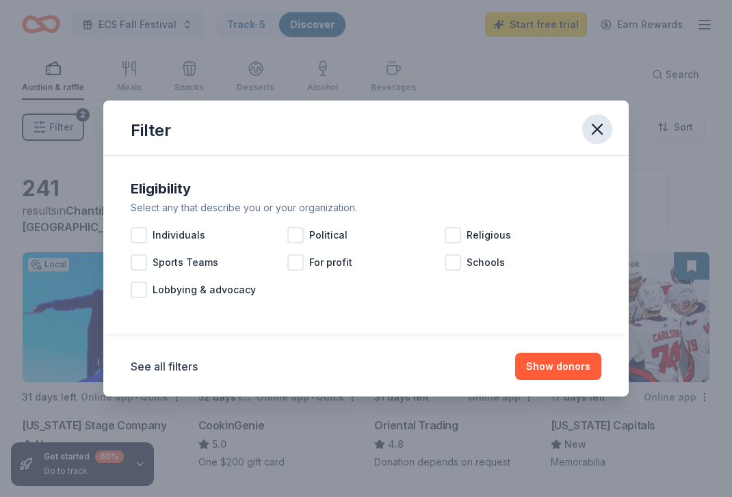
click at [598, 126] on icon "button" at bounding box center [596, 129] width 19 height 19
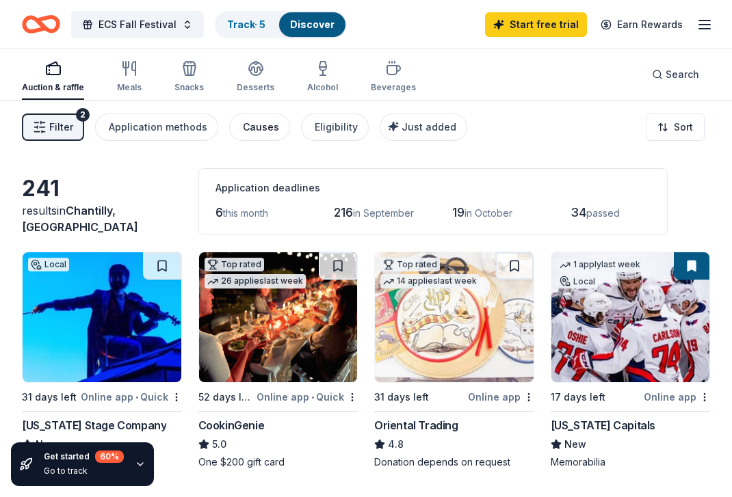
click at [255, 127] on div "Causes" at bounding box center [261, 127] width 36 height 16
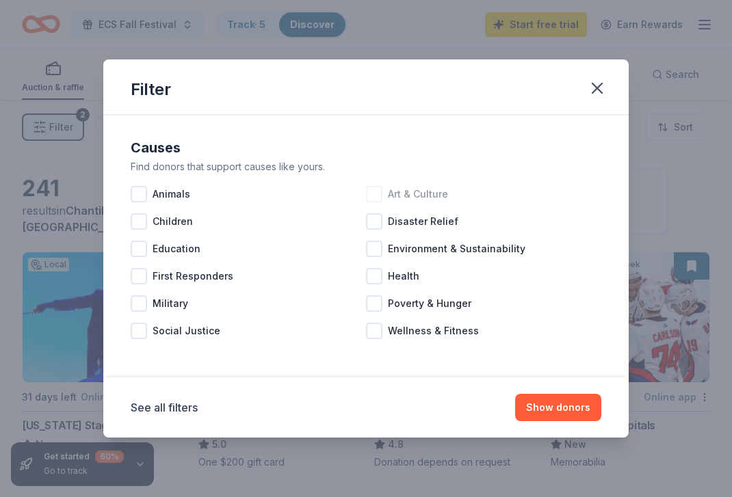
click at [395, 193] on span "Art & Culture" at bounding box center [418, 194] width 60 height 16
click at [170, 250] on span "Education" at bounding box center [176, 249] width 48 height 16
click at [165, 224] on span "Children" at bounding box center [172, 221] width 40 height 16
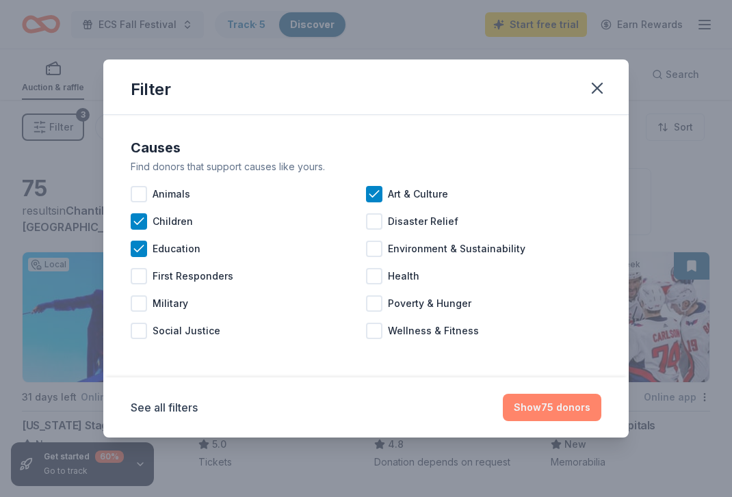
click at [538, 405] on button "Show 75 donors" at bounding box center [552, 407] width 98 height 27
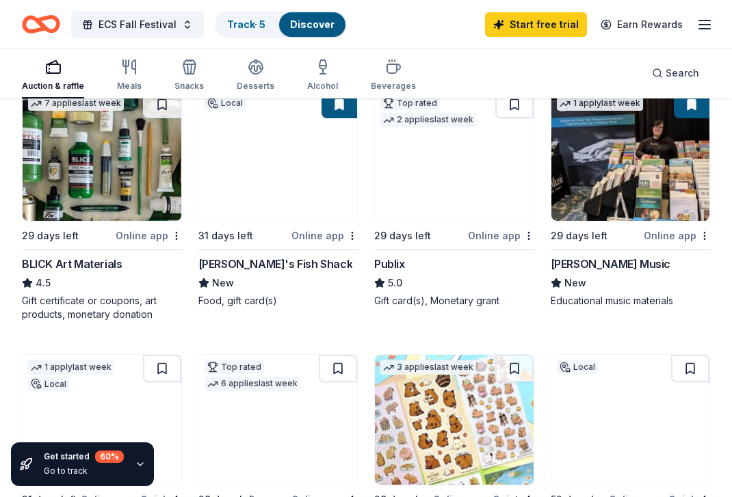
scroll to position [673, 0]
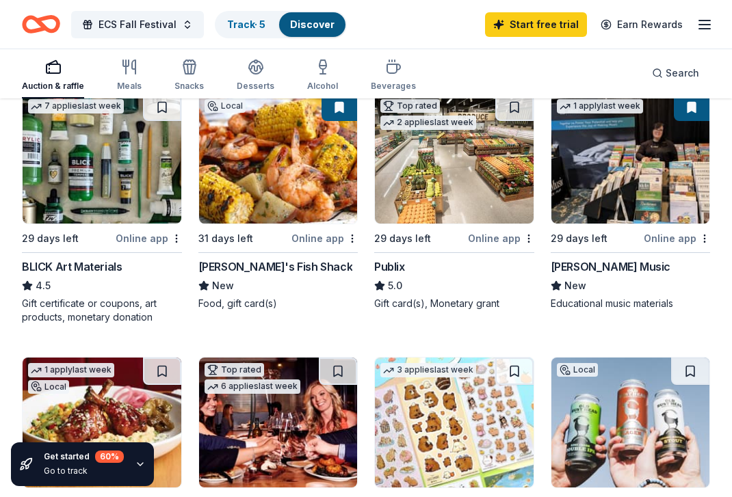
click at [129, 381] on img at bounding box center [102, 423] width 159 height 130
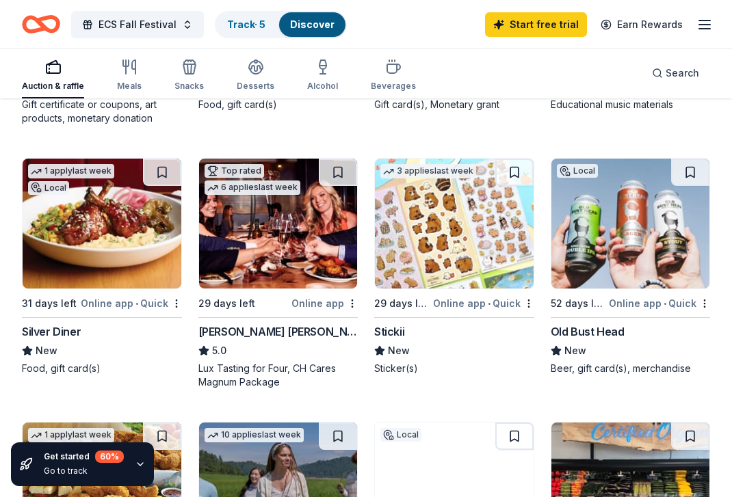
scroll to position [870, 0]
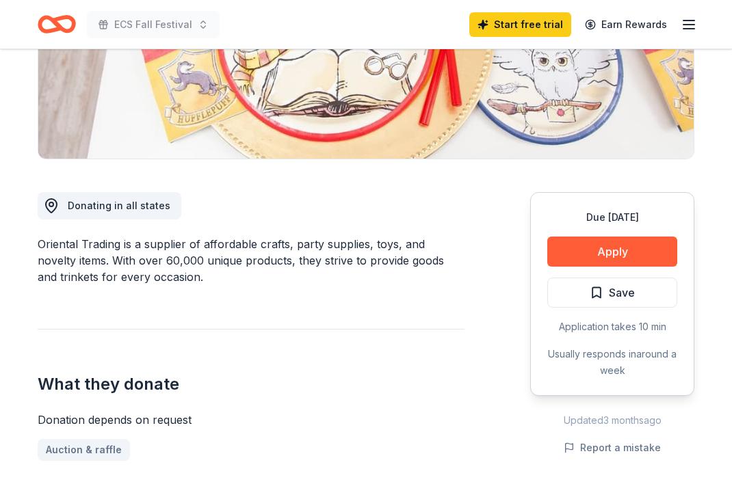
scroll to position [277, 0]
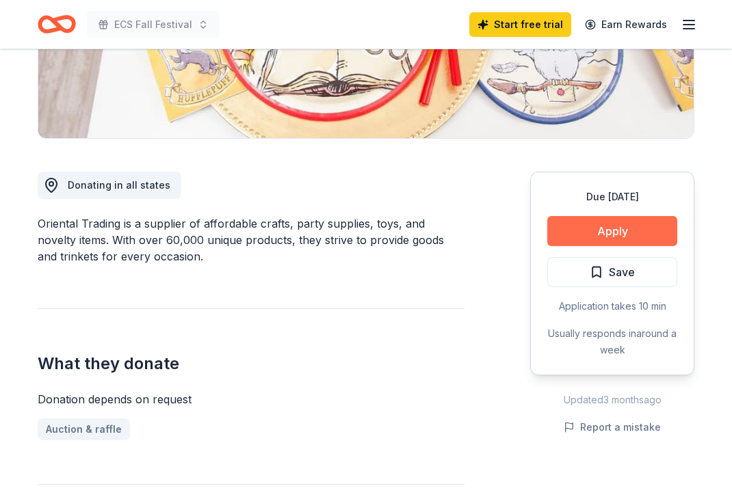
click at [589, 231] on button "Apply" at bounding box center [612, 231] width 130 height 30
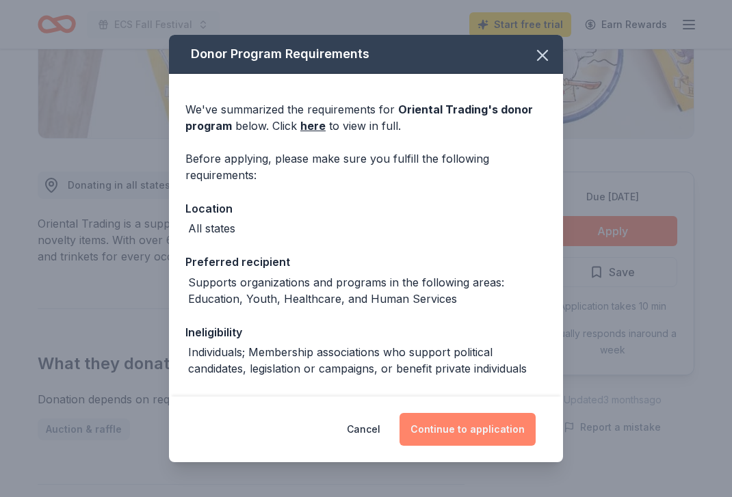
click at [443, 426] on button "Continue to application" at bounding box center [467, 429] width 136 height 33
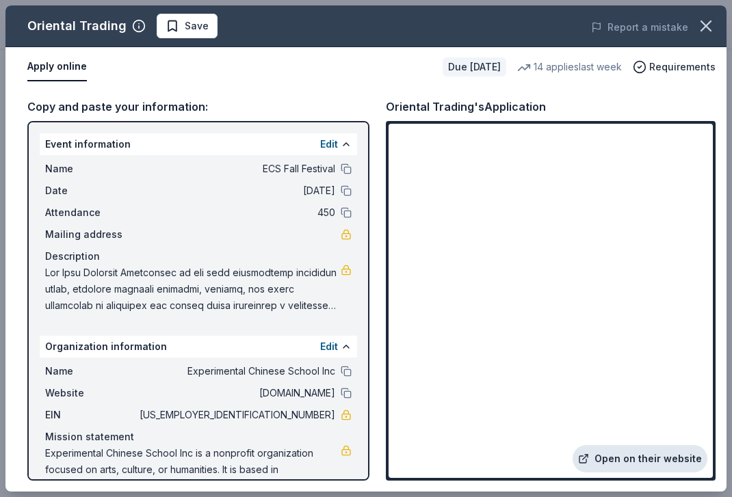
click at [613, 459] on link "Open on their website" at bounding box center [639, 458] width 135 height 27
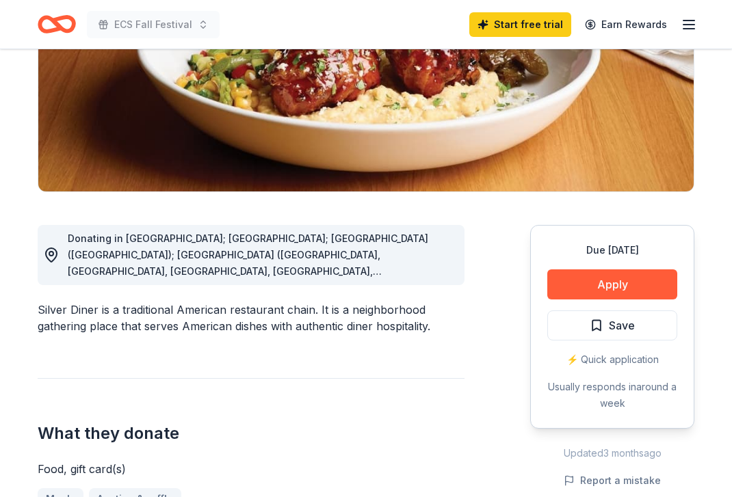
scroll to position [232, 0]
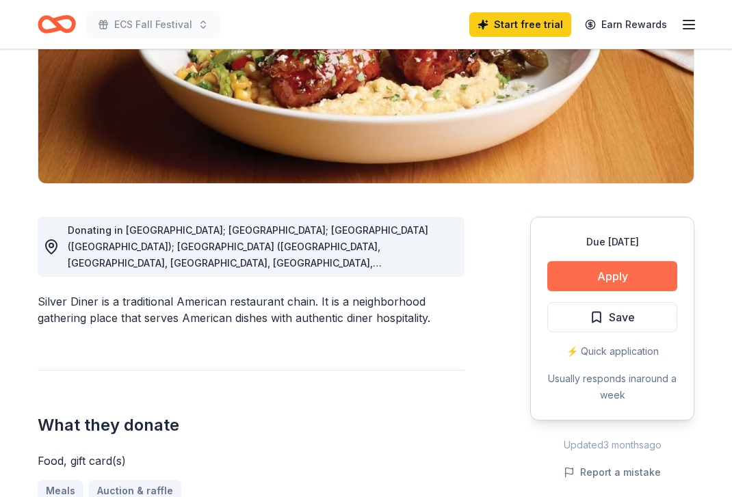
click at [622, 271] on button "Apply" at bounding box center [612, 276] width 130 height 30
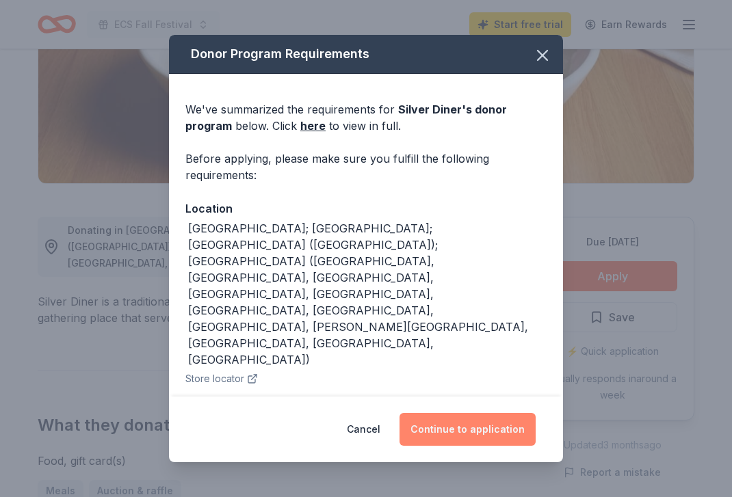
click at [455, 420] on button "Continue to application" at bounding box center [467, 429] width 136 height 33
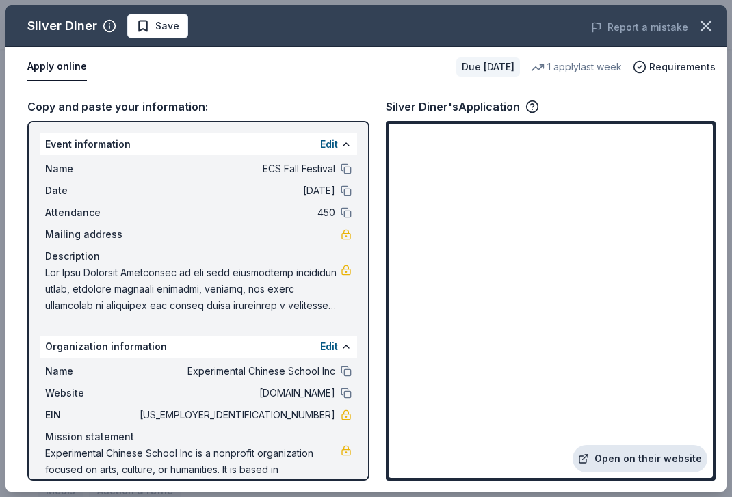
click at [628, 459] on link "Open on their website" at bounding box center [639, 458] width 135 height 27
